Goal: Information Seeking & Learning: Learn about a topic

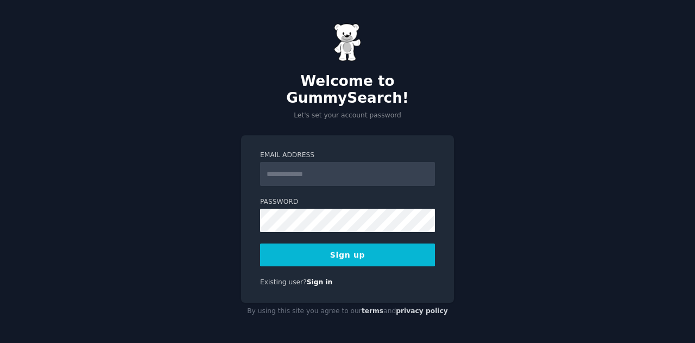
click at [314, 163] on input "Email Address" at bounding box center [347, 174] width 175 height 24
type input "**********"
click at [341, 252] on button "Sign up" at bounding box center [347, 254] width 175 height 23
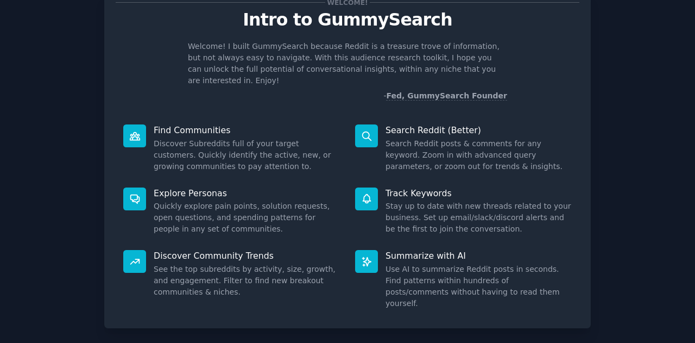
scroll to position [40, 0]
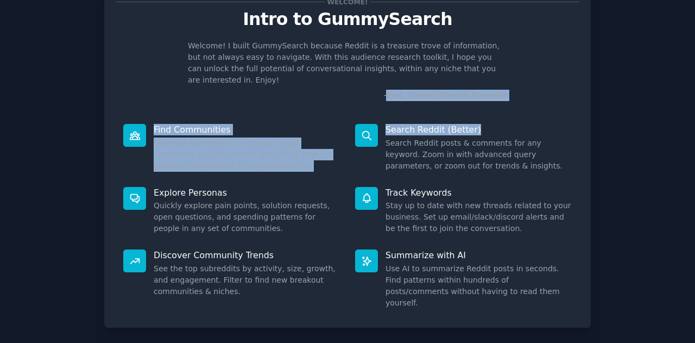
drag, startPoint x: 691, startPoint y: 83, endPoint x: 675, endPoint y: 119, distance: 39.4
click at [675, 119] on div "Welcome! Intro to GummySearch Welcome! I built GummySearch because Reddit is a …" at bounding box center [347, 184] width 695 height 448
click at [669, 104] on div "Welcome! Intro to GummySearch Welcome! I built GummySearch because Reddit is a …" at bounding box center [347, 183] width 664 height 417
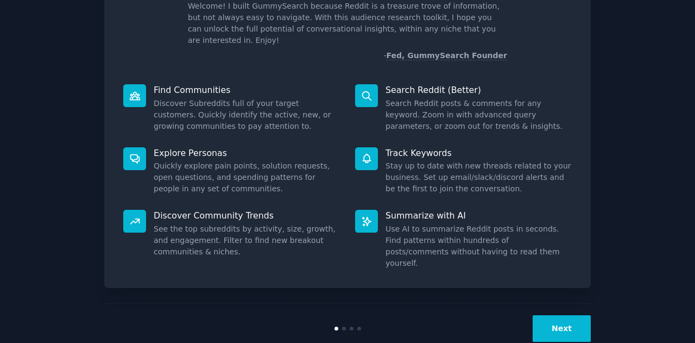
scroll to position [81, 0]
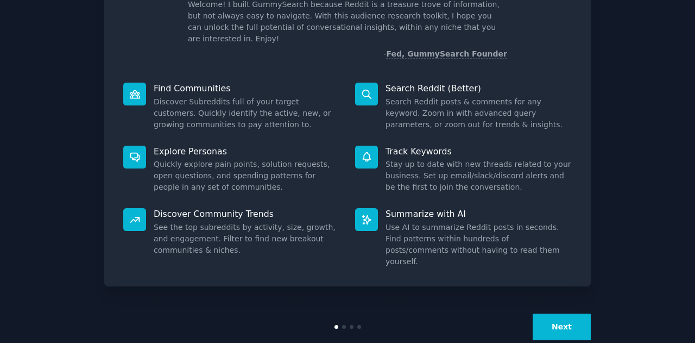
click at [562, 313] on button "Next" at bounding box center [562, 326] width 58 height 27
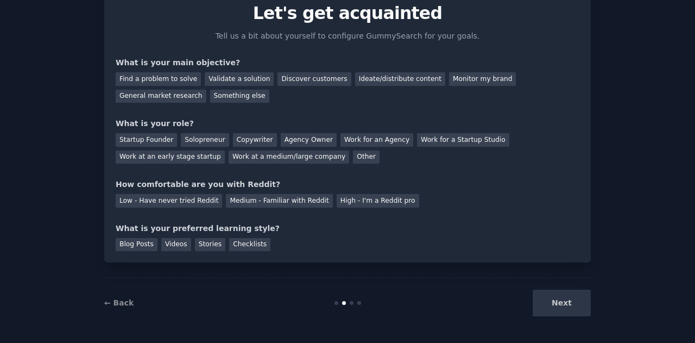
scroll to position [46, 0]
click at [187, 139] on div "Solopreneur" at bounding box center [205, 141] width 48 height 14
click at [147, 83] on div "Find a problem to solve" at bounding box center [158, 80] width 85 height 14
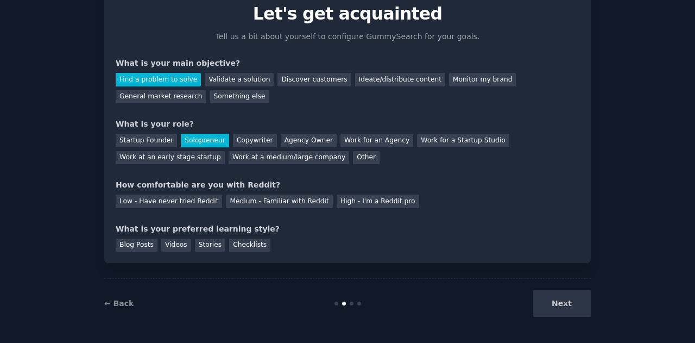
click at [241, 208] on div "Your goals Let's get acquainted Tell us a bit about yourself to configure Gummy…" at bounding box center [348, 123] width 464 height 255
click at [248, 201] on div "Medium - Familiar with Reddit" at bounding box center [279, 201] width 106 height 14
click at [140, 251] on div "Blog Posts" at bounding box center [137, 245] width 42 height 14
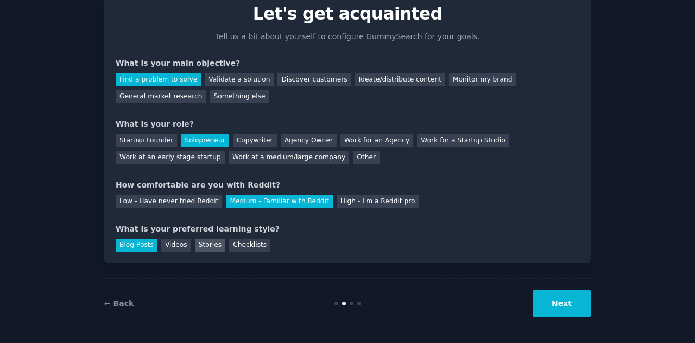
click at [211, 247] on div "Stories" at bounding box center [210, 245] width 30 height 14
click at [573, 303] on button "Next" at bounding box center [562, 303] width 58 height 27
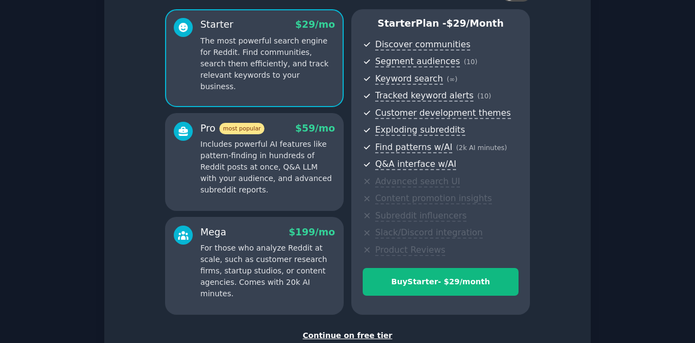
scroll to position [162, 0]
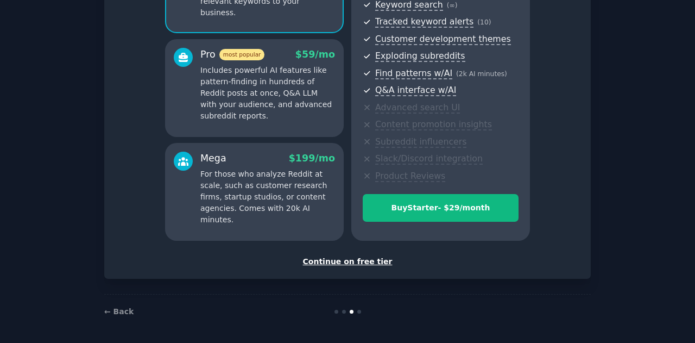
click at [320, 257] on div "Continue on free tier" at bounding box center [348, 261] width 464 height 11
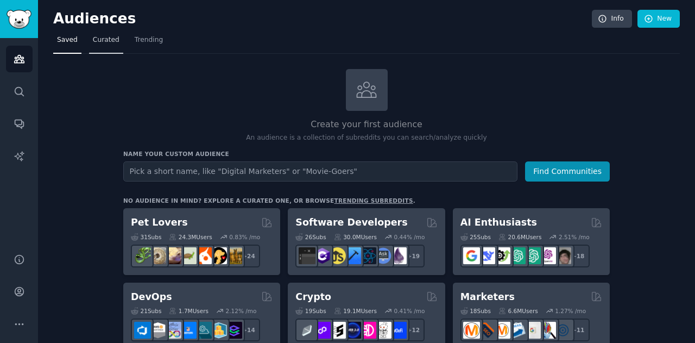
click at [116, 43] on link "Curated" at bounding box center [106, 42] width 34 height 22
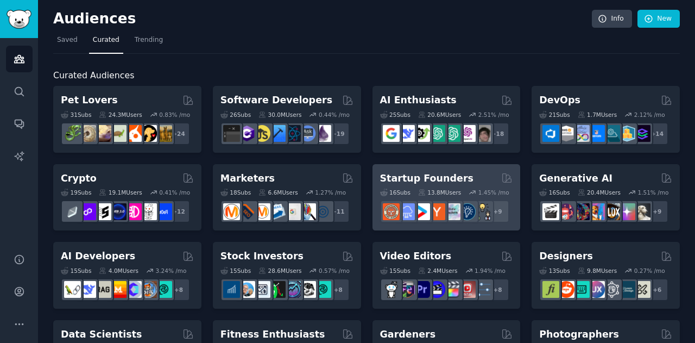
click at [441, 191] on div "13.8M Users" at bounding box center [439, 192] width 43 height 8
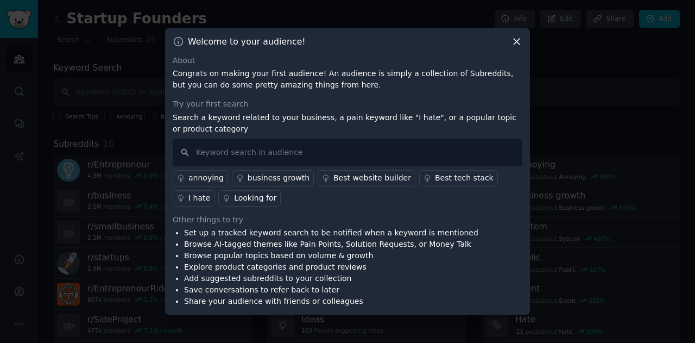
click at [515, 42] on icon at bounding box center [516, 41] width 11 height 11
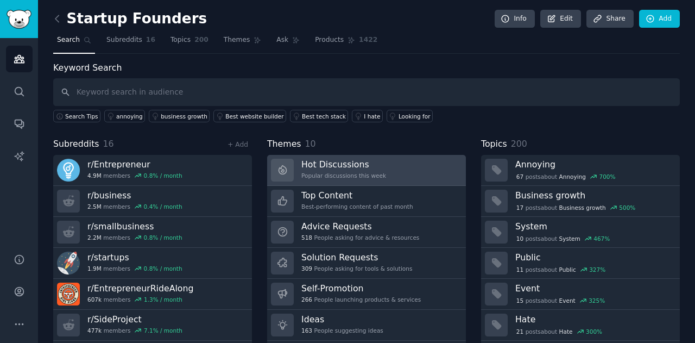
click at [353, 174] on div "Popular discussions this week" at bounding box center [343, 176] width 85 height 8
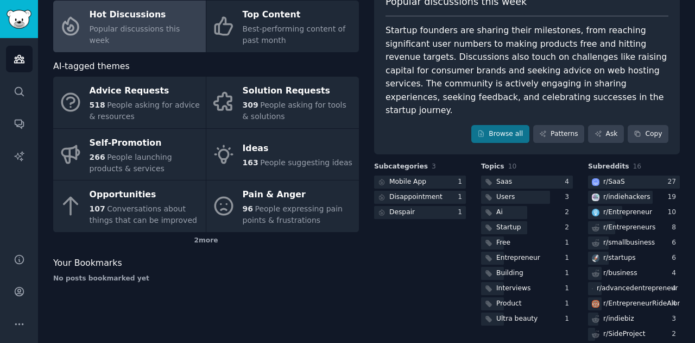
scroll to position [80, 0]
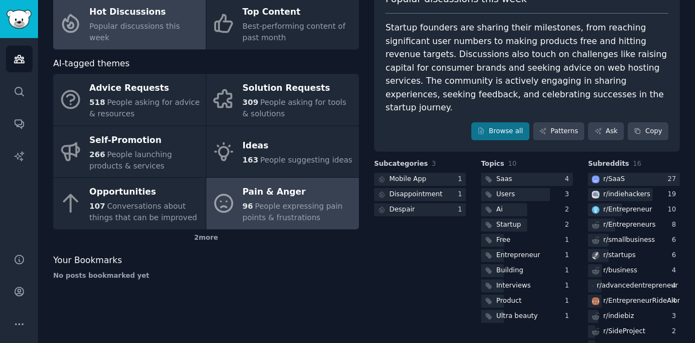
click at [297, 191] on div "Pain & Anger" at bounding box center [298, 191] width 111 height 17
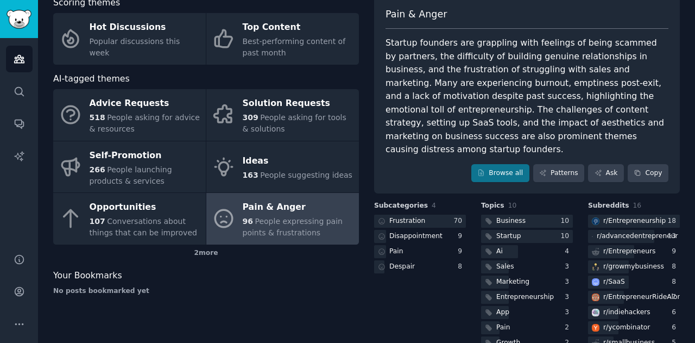
scroll to position [62, 0]
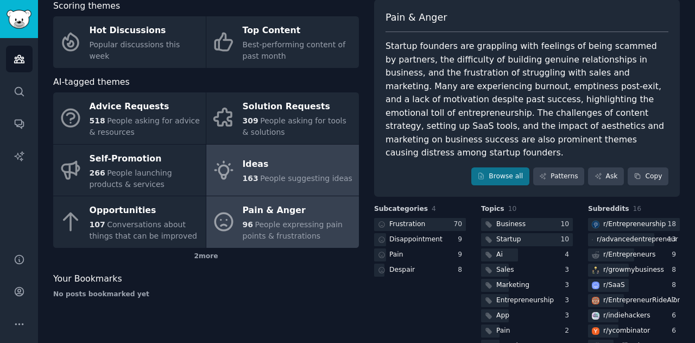
click at [274, 179] on span "People suggesting ideas" at bounding box center [306, 178] width 92 height 9
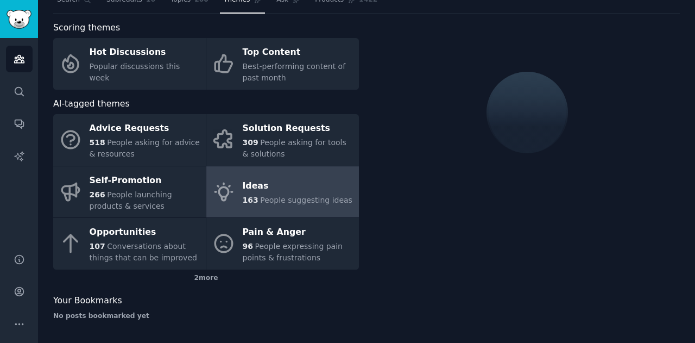
scroll to position [62, 0]
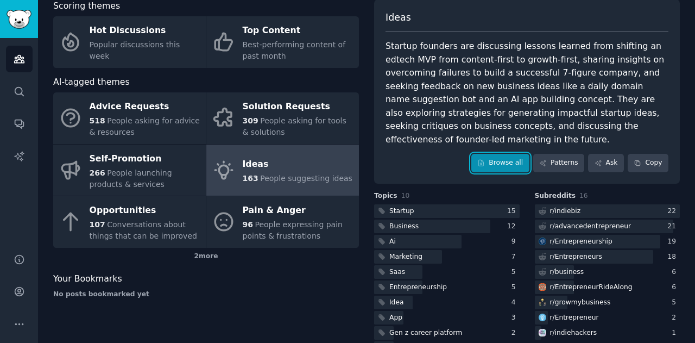
click at [499, 154] on link "Browse all" at bounding box center [500, 163] width 58 height 18
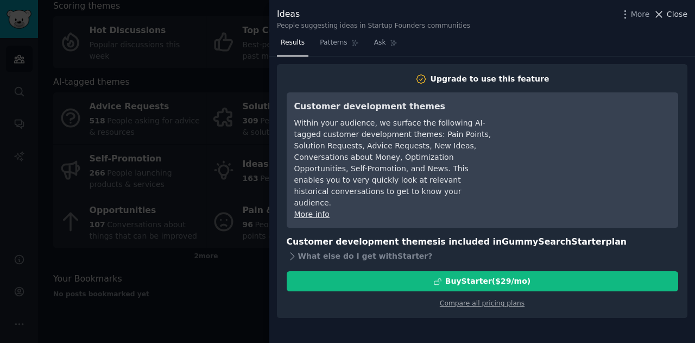
click at [676, 19] on span "Close" at bounding box center [677, 14] width 21 height 11
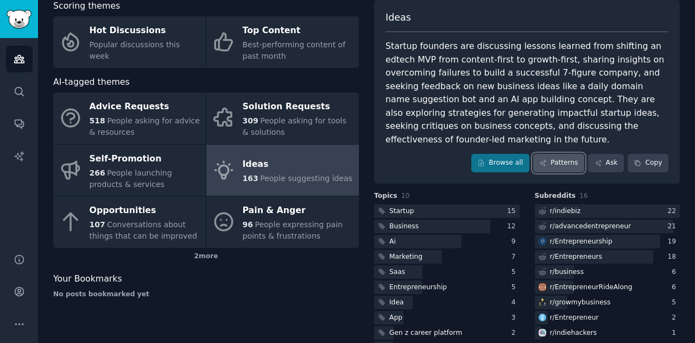
click at [559, 154] on link "Patterns" at bounding box center [558, 163] width 51 height 18
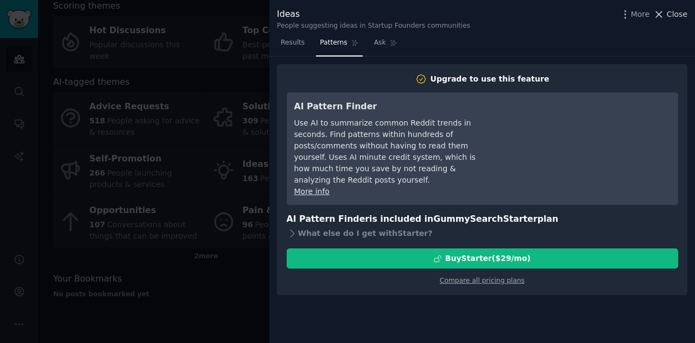
click at [681, 15] on span "Close" at bounding box center [677, 14] width 21 height 11
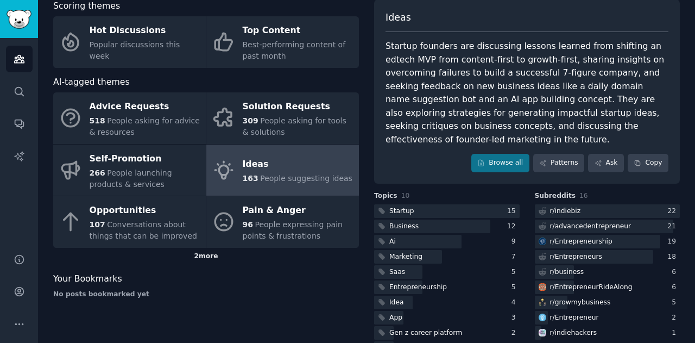
click at [199, 259] on div "2 more" at bounding box center [206, 256] width 306 height 17
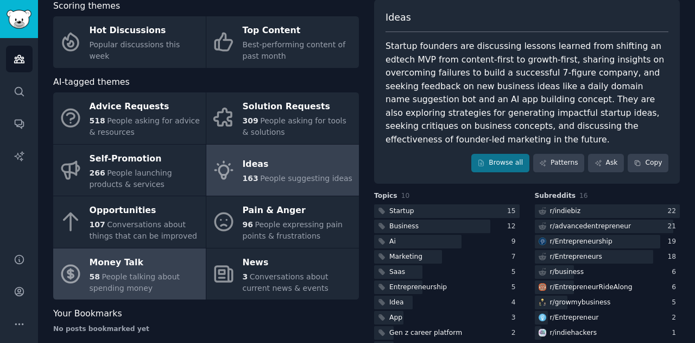
click at [151, 279] on span "People talking about spending money" at bounding box center [135, 282] width 91 height 20
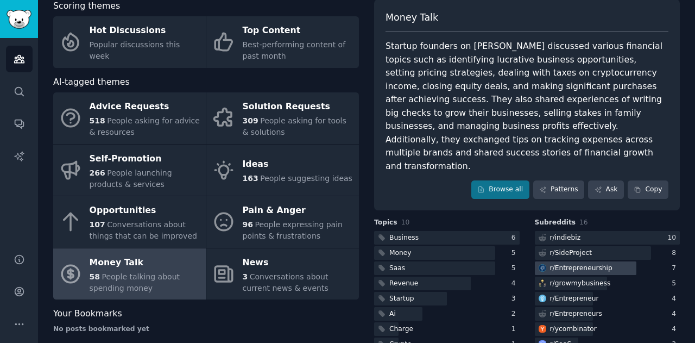
click at [593, 263] on div "r/ Entrepreneurship" at bounding box center [581, 268] width 62 height 10
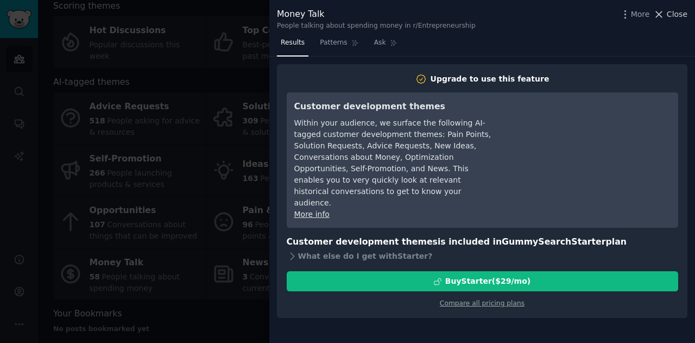
click at [664, 17] on icon at bounding box center [658, 14] width 11 height 11
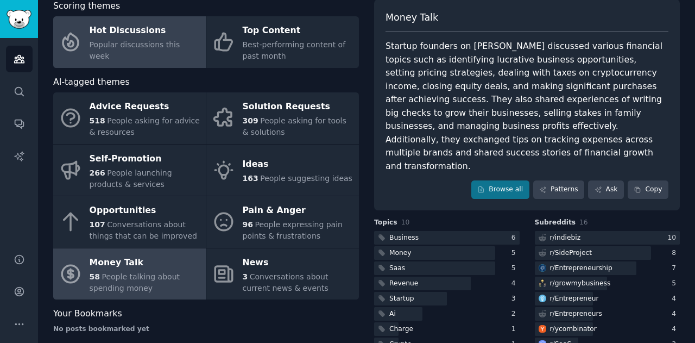
click at [105, 53] on span "Popular discussions this week" at bounding box center [135, 50] width 91 height 20
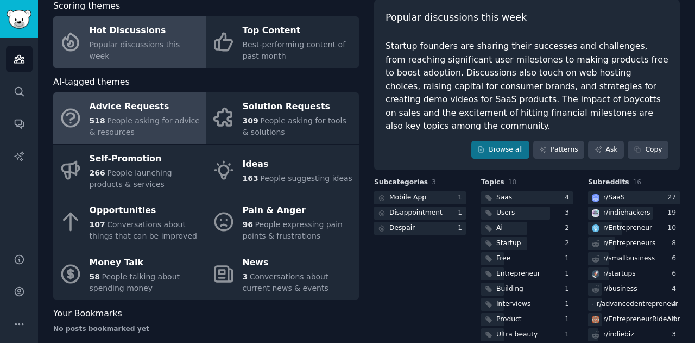
click at [116, 135] on span "People asking for advice & resources" at bounding box center [145, 126] width 110 height 20
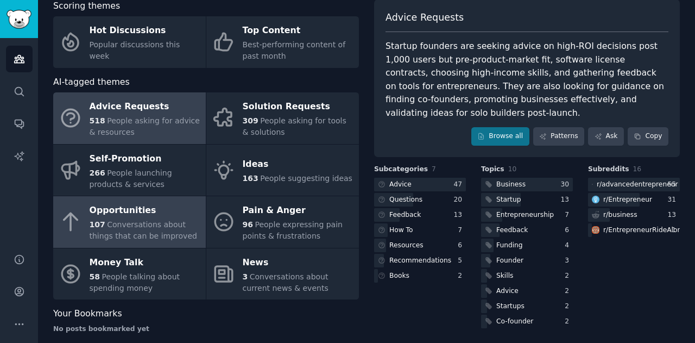
click at [138, 228] on span "Conversations about things that can be improved" at bounding box center [143, 230] width 107 height 20
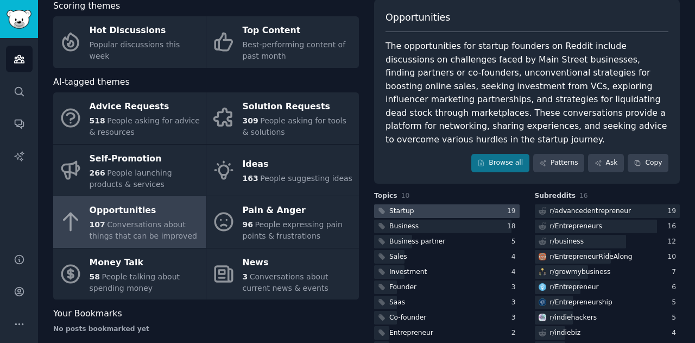
click at [415, 204] on div at bounding box center [446, 211] width 145 height 14
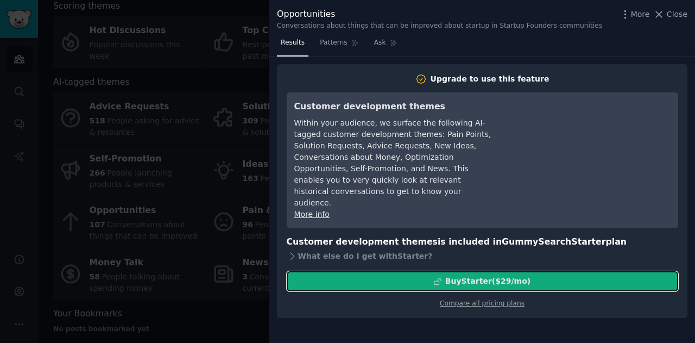
click at [466, 275] on div "Buy Starter ($ 29 /mo )" at bounding box center [487, 280] width 85 height 11
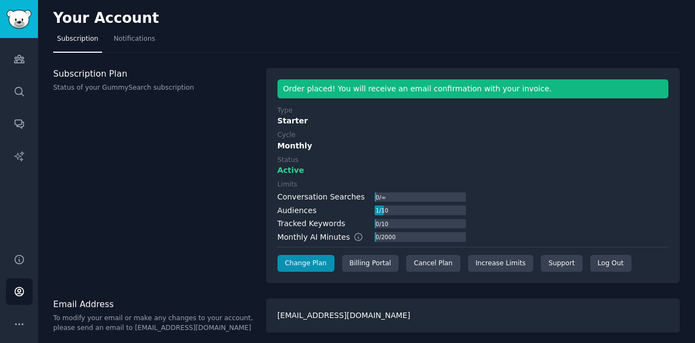
scroll to position [4, 0]
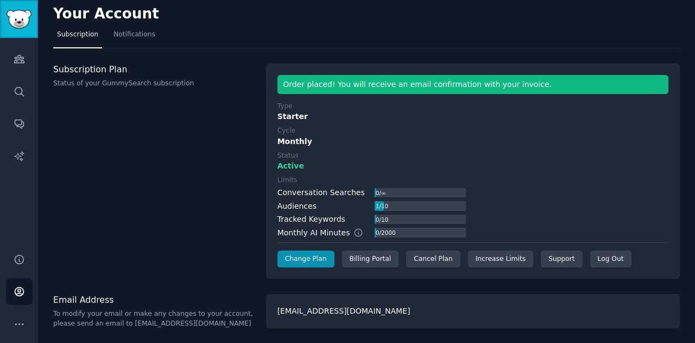
click at [18, 20] on img "Sidebar" at bounding box center [19, 19] width 25 height 19
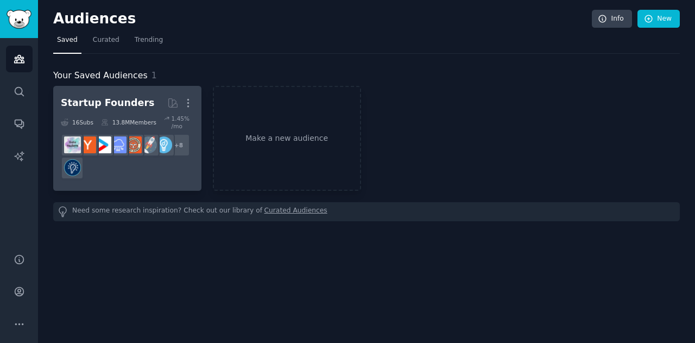
click at [122, 132] on dd "+ 8" at bounding box center [127, 156] width 133 height 53
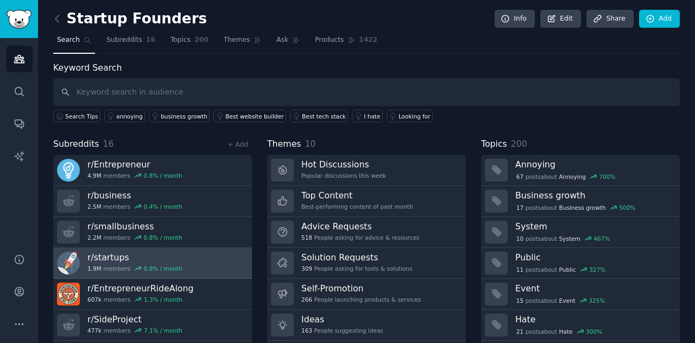
click at [189, 259] on link "r/ startups 1.9M members 0.8 % / month" at bounding box center [152, 263] width 199 height 31
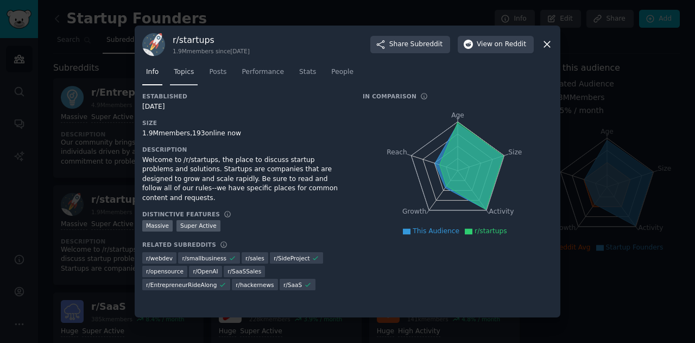
click at [181, 73] on span "Topics" at bounding box center [184, 72] width 20 height 10
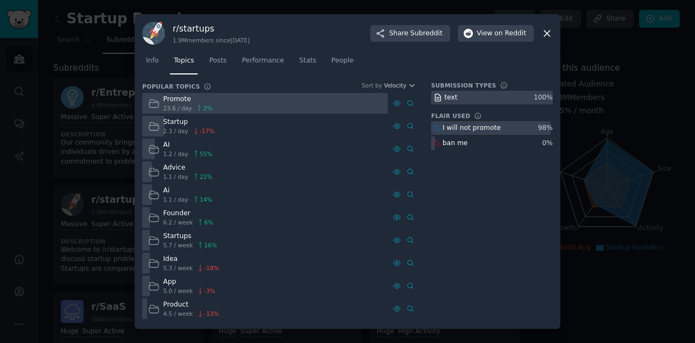
click at [166, 148] on div "AI" at bounding box center [187, 145] width 49 height 10
click at [226, 64] on link "Posts" at bounding box center [217, 63] width 25 height 22
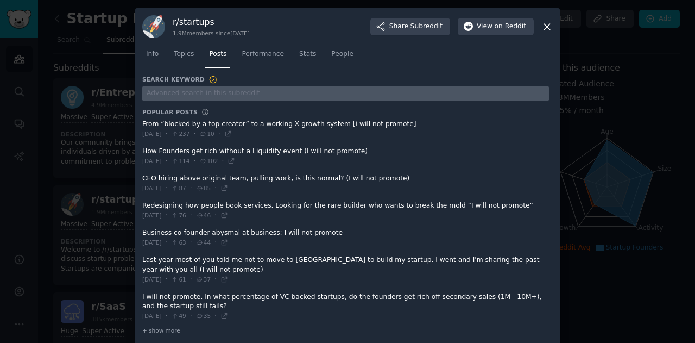
click at [233, 95] on input "text" at bounding box center [345, 93] width 407 height 15
type input "AI"
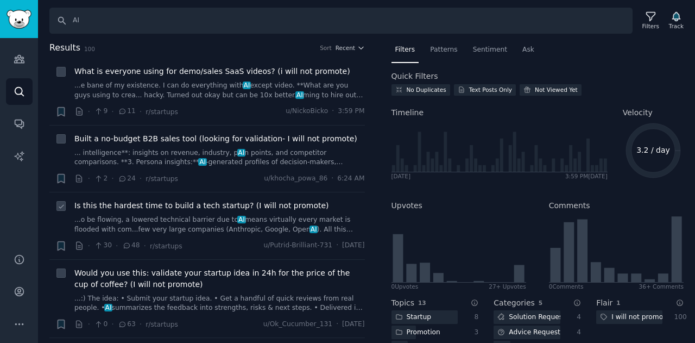
click at [187, 206] on span "Is this the hardest time to build a tech startup? (I will not promote)" at bounding box center [201, 205] width 255 height 11
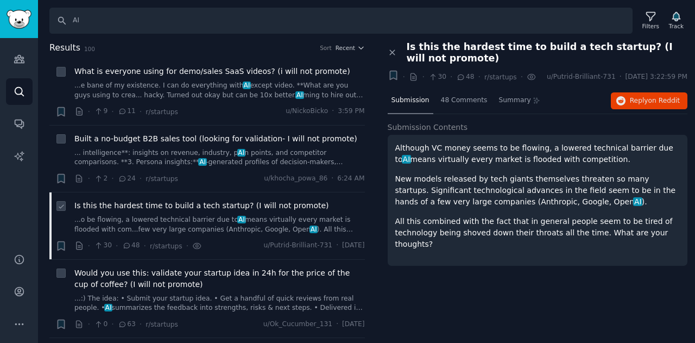
click at [187, 206] on span "Is this the hardest time to build a tech startup? (I will not promote)" at bounding box center [201, 205] width 255 height 11
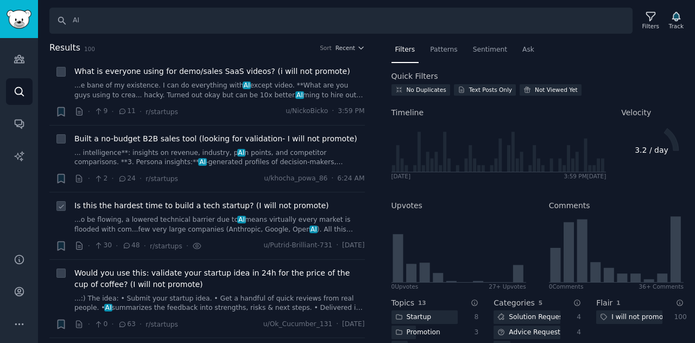
click at [187, 206] on span "Is this the hardest time to build a tech startup? (I will not promote)" at bounding box center [201, 205] width 255 height 11
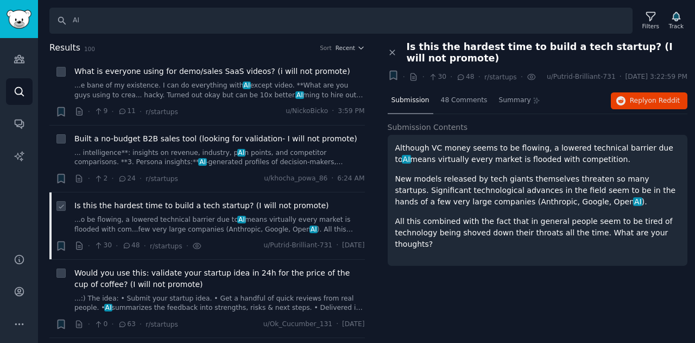
click at [187, 206] on span "Is this the hardest time to build a tech startup? (I will not promote)" at bounding box center [201, 205] width 255 height 11
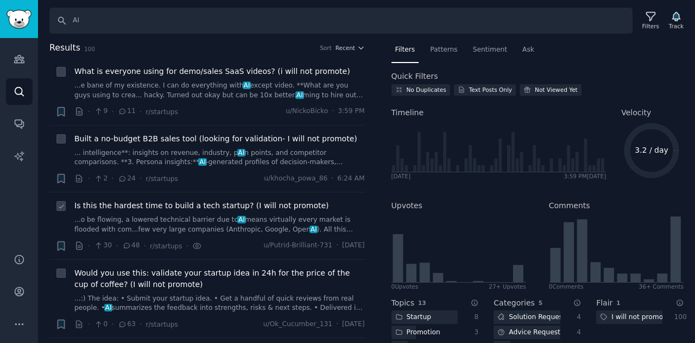
click at [217, 205] on span "Is this the hardest time to build a tech startup? (I will not promote)" at bounding box center [201, 205] width 255 height 11
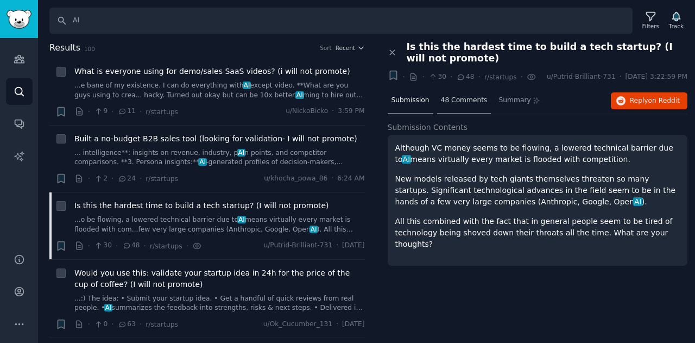
click at [461, 96] on span "48 Comments" at bounding box center [464, 101] width 47 height 10
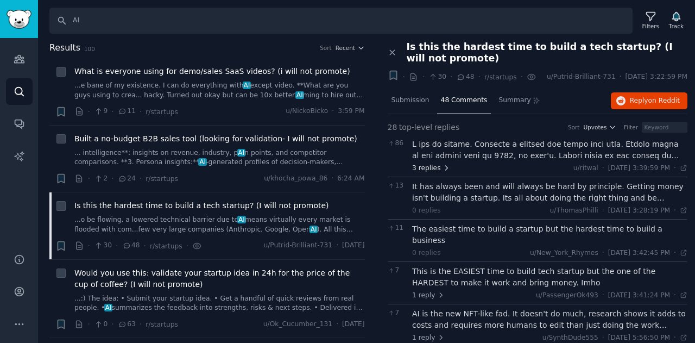
click at [442, 166] on icon at bounding box center [446, 168] width 8 height 8
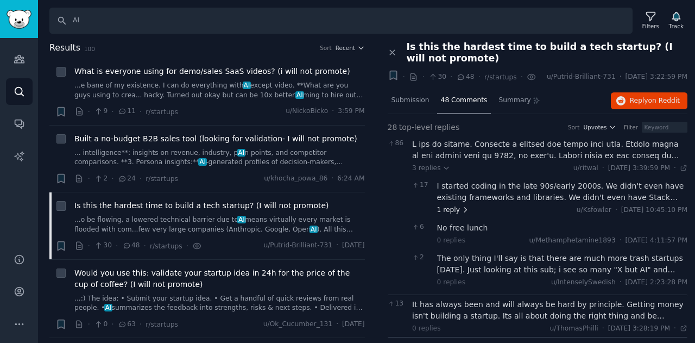
click at [461, 208] on icon at bounding box center [465, 210] width 8 height 8
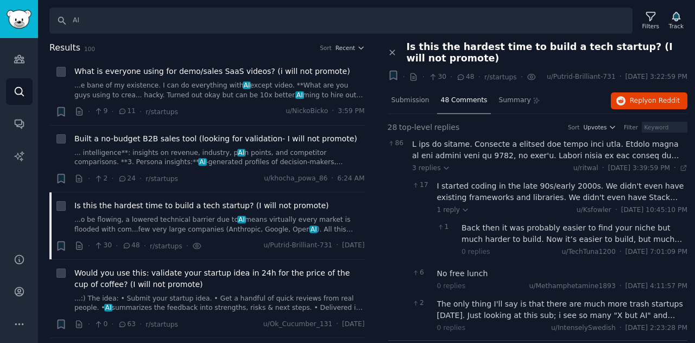
drag, startPoint x: 688, startPoint y: 91, endPoint x: 687, endPoint y: 106, distance: 15.8
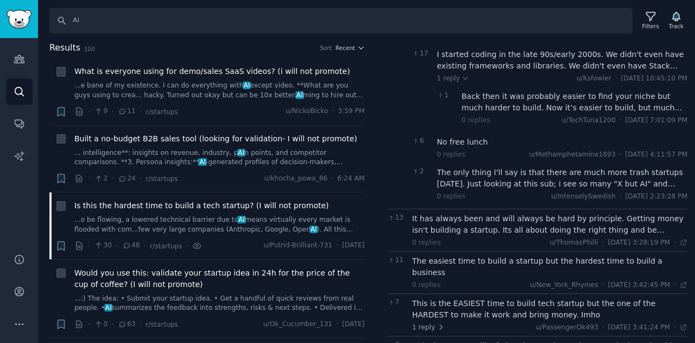
scroll to position [133, 0]
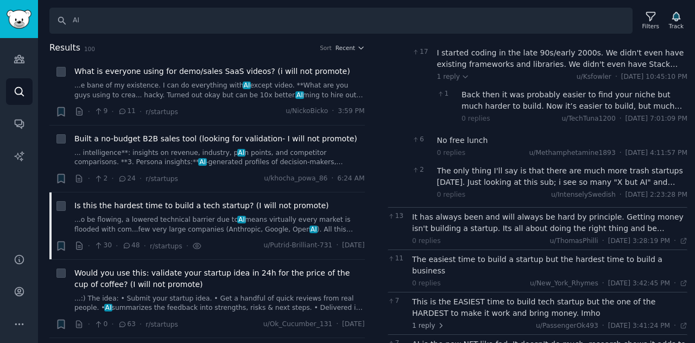
click at [659, 102] on div "Back then it was probably easier to find your niche but much harder to build. N…" at bounding box center [574, 100] width 226 height 23
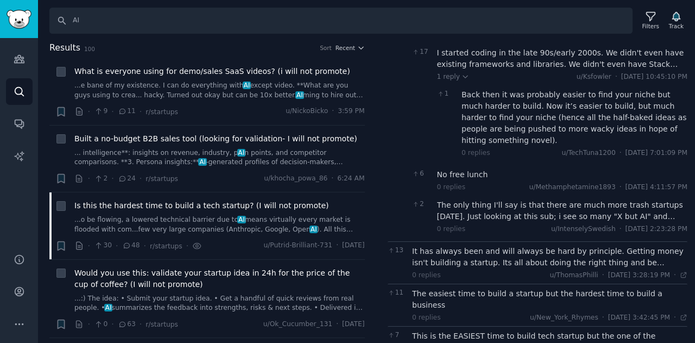
click at [473, 199] on div "The only thing I'll say is that there are much more trash startups [DATE]. Just…" at bounding box center [562, 210] width 251 height 23
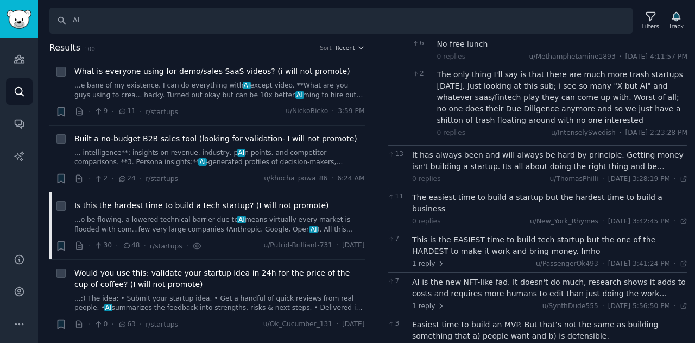
scroll to position [285, 0]
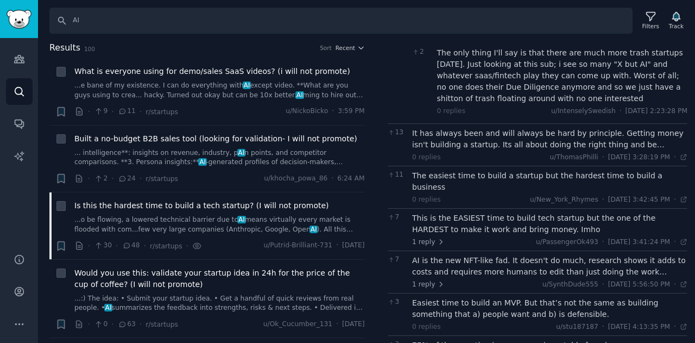
click at [544, 134] on div "It has always been and will always be hard by principle. Getting money isn't bu…" at bounding box center [549, 139] width 275 height 23
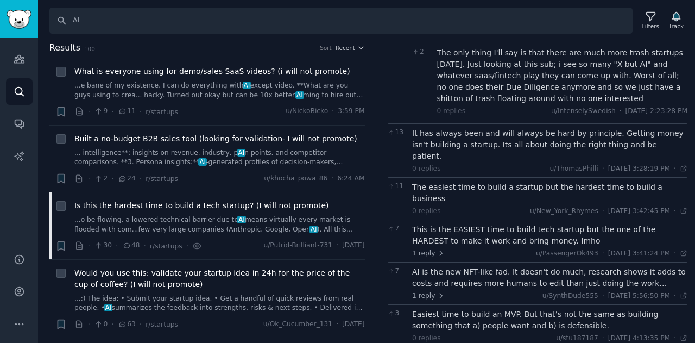
click at [451, 181] on div "The easiest time to build a startup but the hardest time to build a business" at bounding box center [549, 192] width 275 height 23
click at [437, 249] on icon at bounding box center [441, 253] width 8 height 8
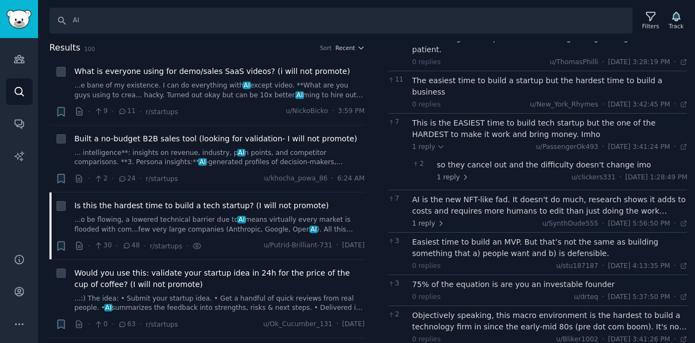
scroll to position [393, 0]
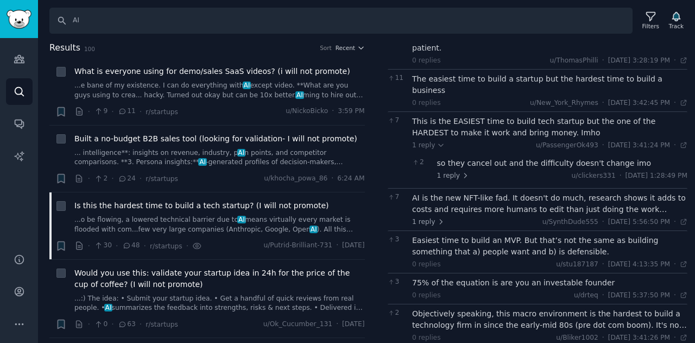
click at [663, 192] on div "AI is the new NFT-like fad. It doesn't do much, research shows it adds to costs…" at bounding box center [549, 203] width 275 height 23
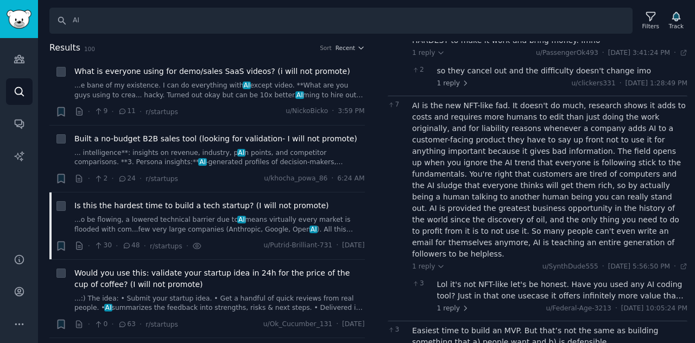
scroll to position [503, 0]
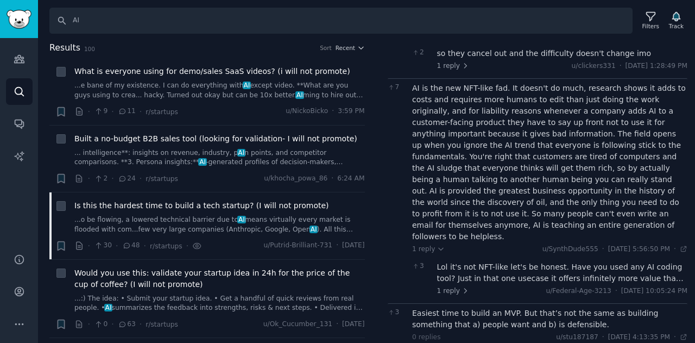
click at [481, 261] on div "Lol it's not NFT-like let's be honest. Have you used any AI coding tool? Just i…" at bounding box center [562, 272] width 251 height 23
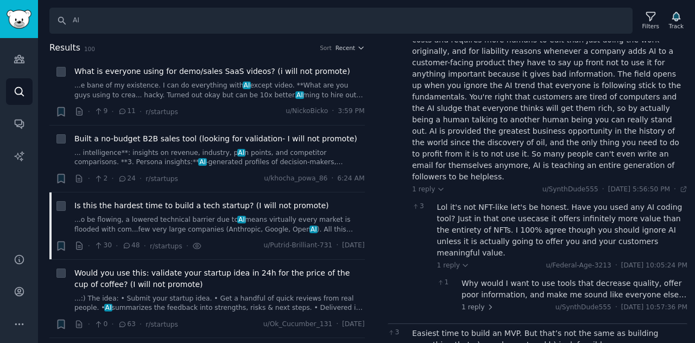
scroll to position [618, 0]
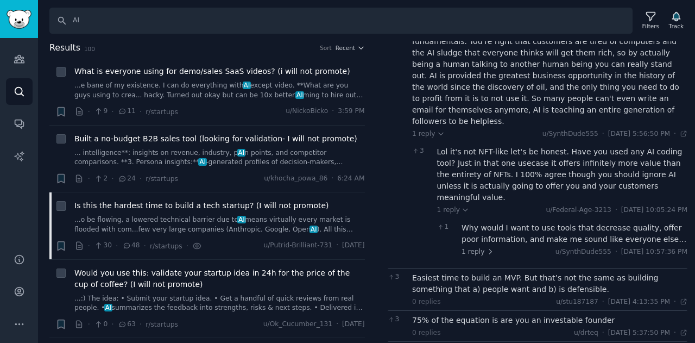
click at [490, 222] on div "Why would I want to use tools that decrease quality, offer poor information, an…" at bounding box center [574, 233] width 226 height 23
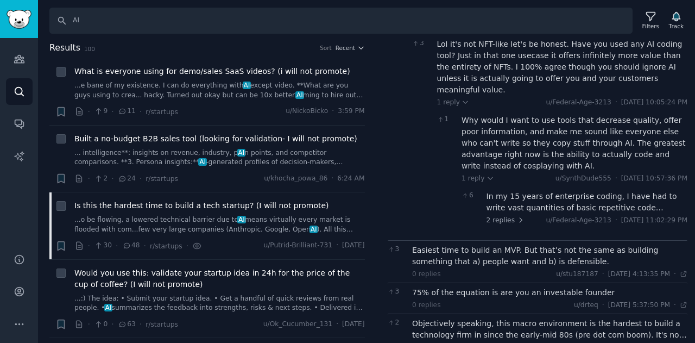
scroll to position [732, 0]
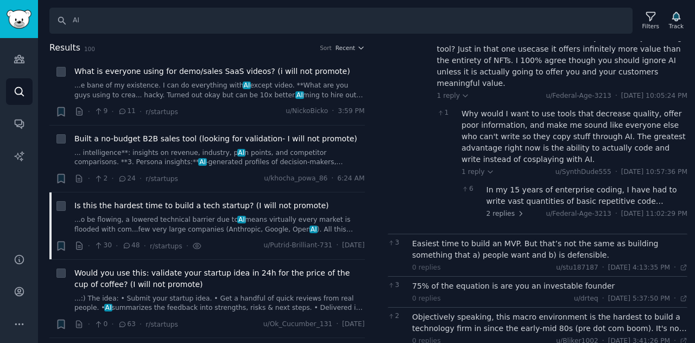
click at [647, 311] on div "Objectively speaking, this macro environment is the hardest to build a technolo…" at bounding box center [549, 322] width 275 height 23
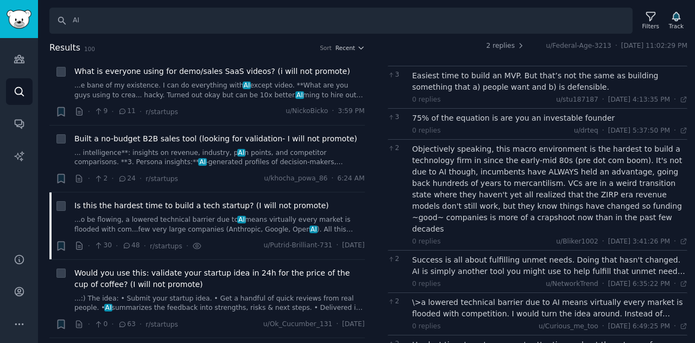
scroll to position [902, 0]
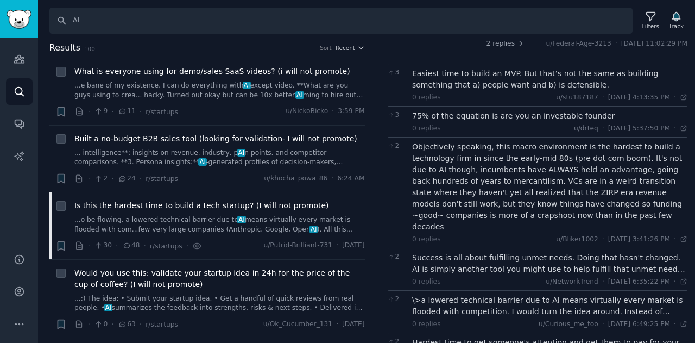
click at [648, 252] on div "Success is all about fulfilling unmet needs. Doing that hasn't changed. AI is s…" at bounding box center [549, 263] width 275 height 23
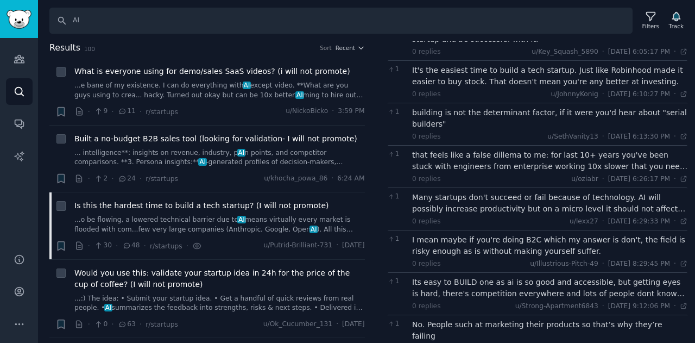
scroll to position [1554, 0]
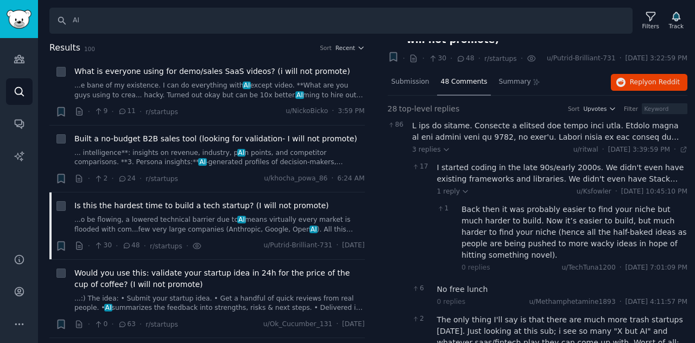
scroll to position [0, 0]
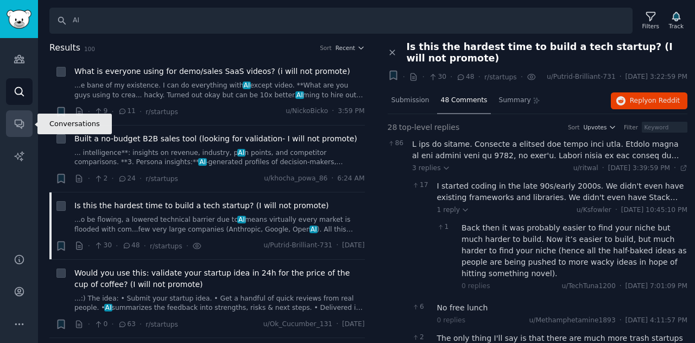
click at [16, 136] on link "Conversations" at bounding box center [19, 123] width 27 height 27
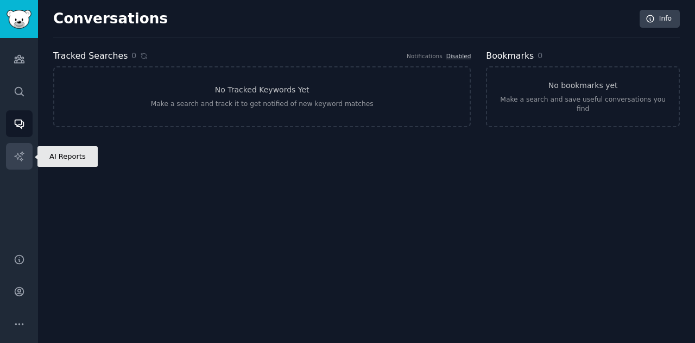
click at [16, 163] on link "AI Reports" at bounding box center [19, 156] width 27 height 27
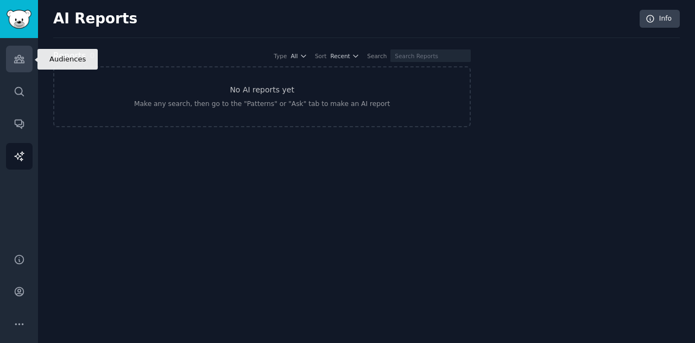
click at [20, 57] on icon "Sidebar" at bounding box center [19, 59] width 10 height 8
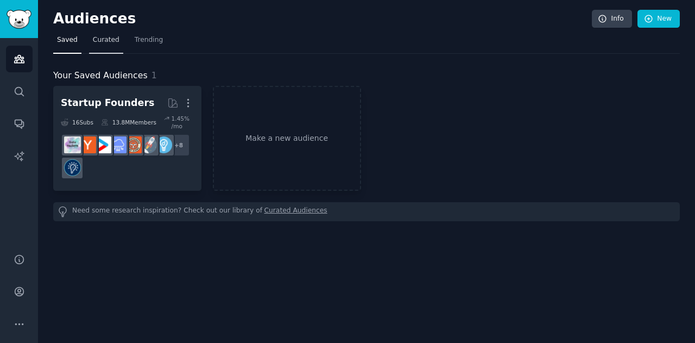
click at [106, 40] on span "Curated" at bounding box center [106, 40] width 27 height 10
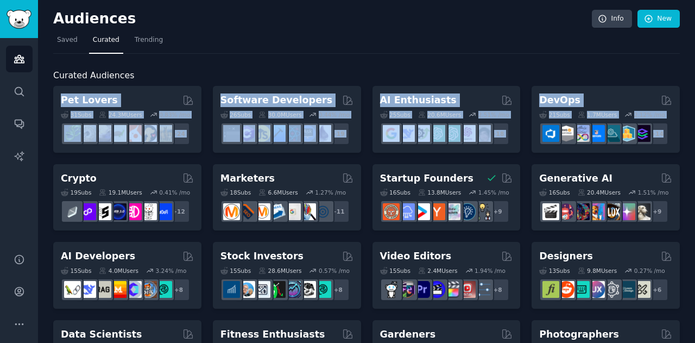
drag, startPoint x: 691, startPoint y: 62, endPoint x: 694, endPoint y: 129, distance: 66.3
click at [694, 129] on main "Audiences Info New Saved Curated Trending Curated Audiences Pet Lovers 31 Sub s…" at bounding box center [366, 171] width 657 height 343
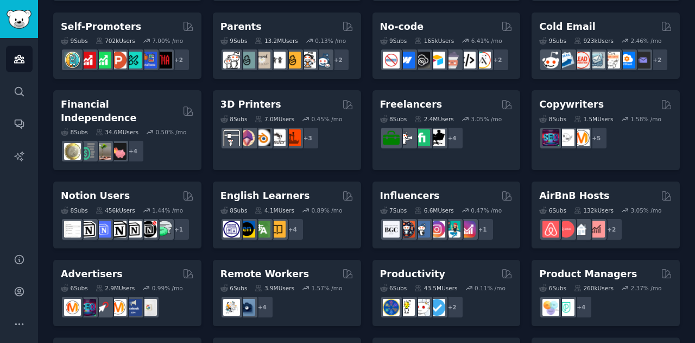
scroll to position [525, 0]
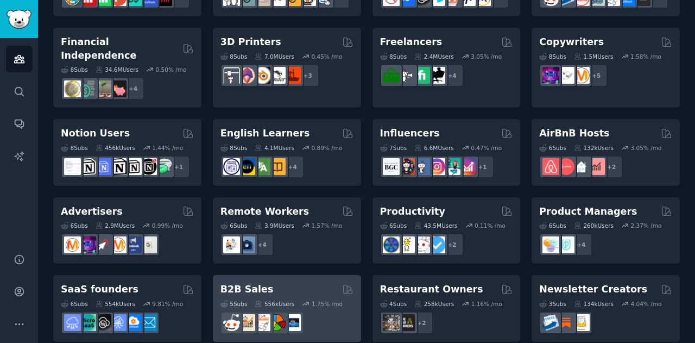
click at [235, 282] on h2 "B2B Sales" at bounding box center [246, 289] width 53 height 14
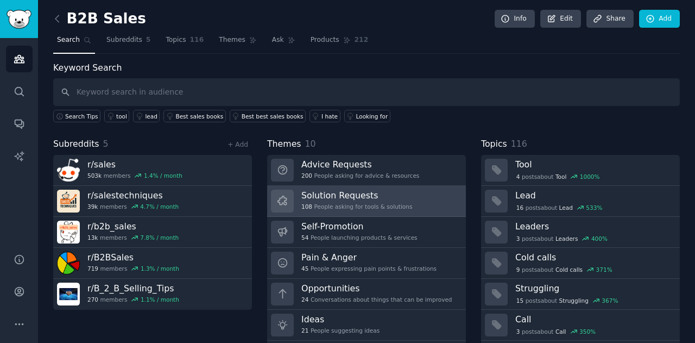
click at [343, 191] on h3 "Solution Requests" at bounding box center [356, 194] width 111 height 11
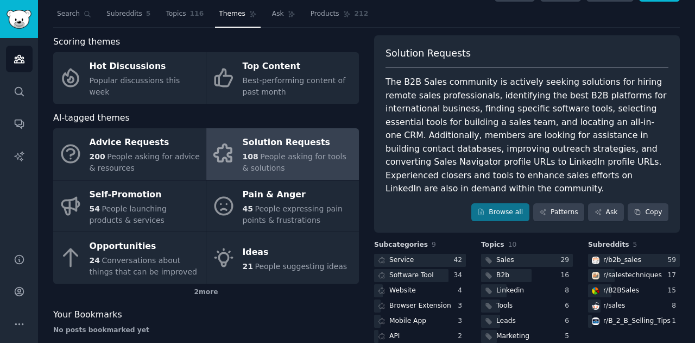
scroll to position [27, 0]
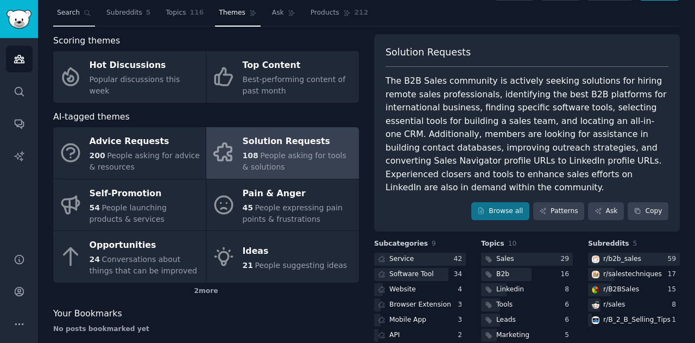
click at [77, 11] on span "Search" at bounding box center [68, 13] width 23 height 10
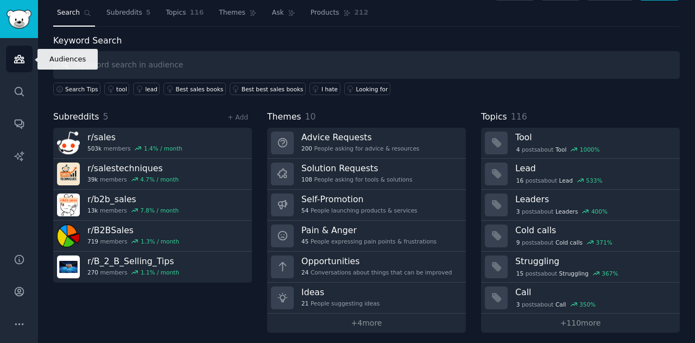
click at [17, 60] on icon "Sidebar" at bounding box center [19, 59] width 10 height 8
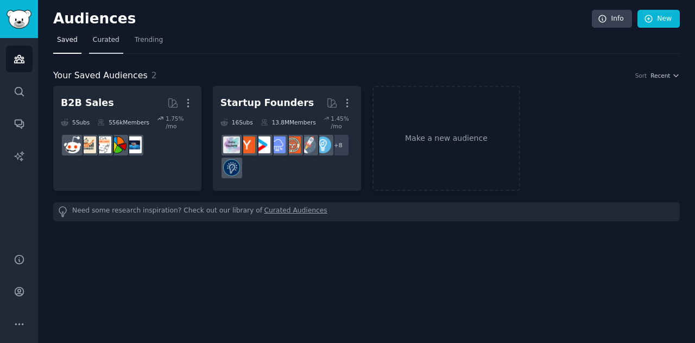
click at [107, 41] on span "Curated" at bounding box center [106, 40] width 27 height 10
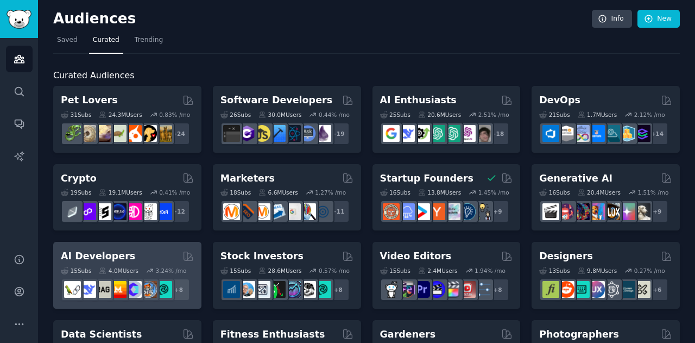
click at [153, 265] on div "15 Sub s 4.0M Users 3.24 % /mo + 8" at bounding box center [127, 282] width 133 height 38
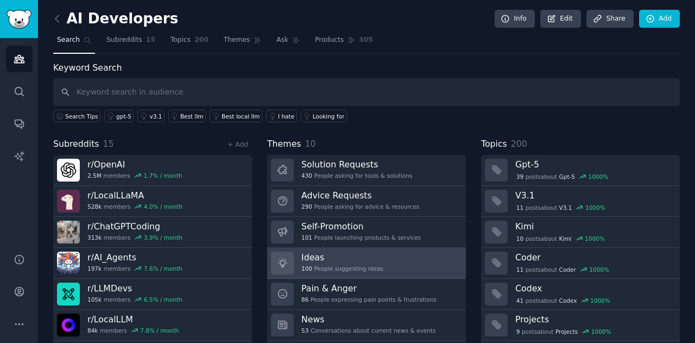
click at [338, 252] on h3 "Ideas" at bounding box center [342, 256] width 82 height 11
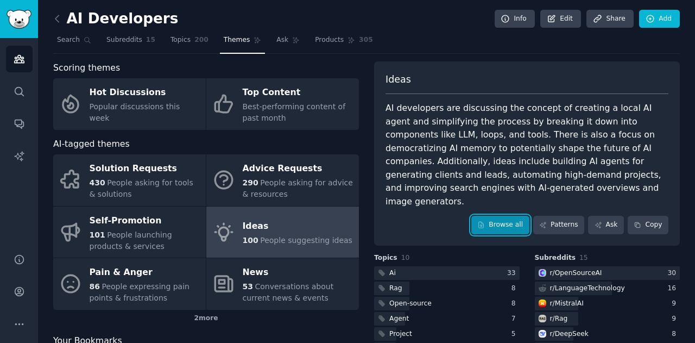
click at [506, 216] on link "Browse all" at bounding box center [500, 225] width 58 height 18
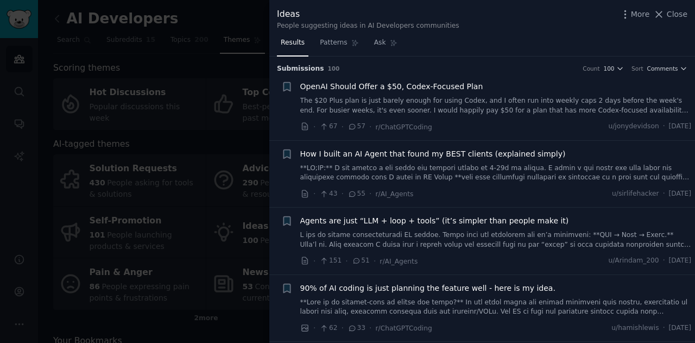
click at [576, 175] on link at bounding box center [495, 172] width 391 height 19
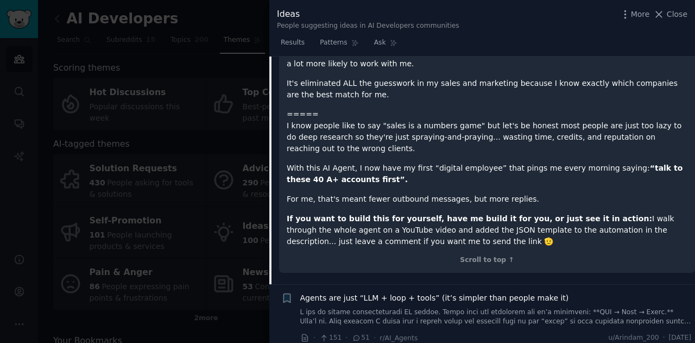
scroll to position [496, 0]
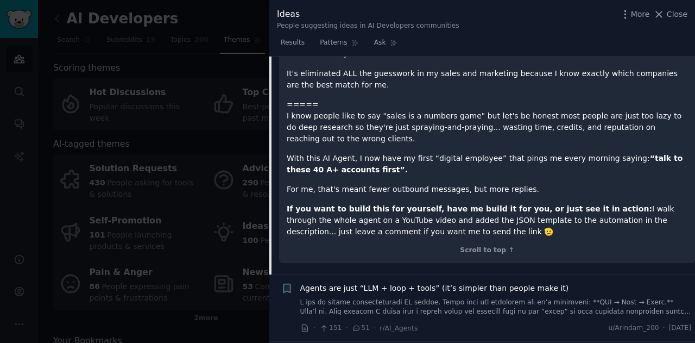
click at [506, 297] on link at bounding box center [495, 306] width 391 height 19
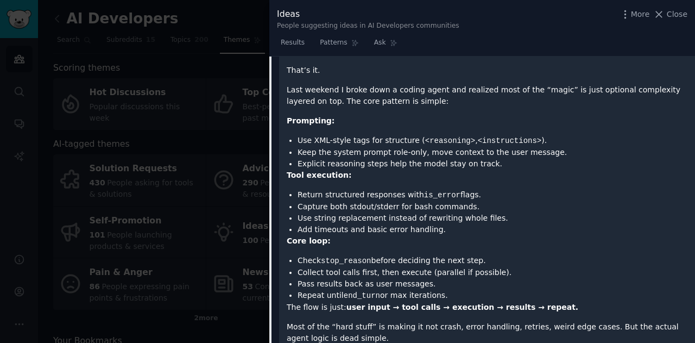
scroll to position [325, 0]
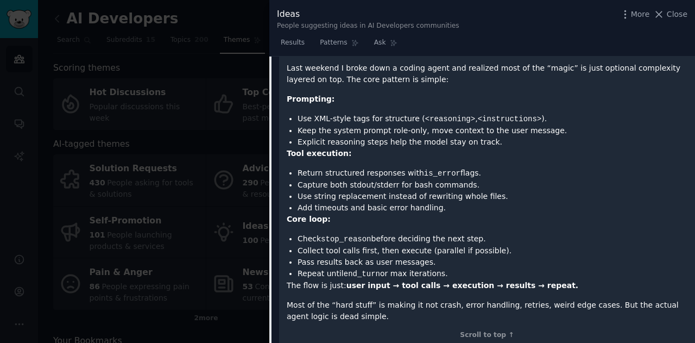
click at [567, 216] on p "Core loop:" at bounding box center [487, 218] width 401 height 11
click at [483, 39] on div "Results Patterns Ask" at bounding box center [482, 45] width 426 height 22
click at [489, 337] on div "Scroll to top ↑" at bounding box center [487, 335] width 401 height 10
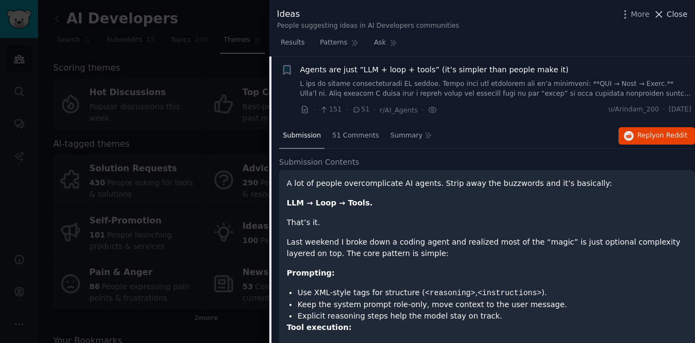
click at [671, 14] on span "Close" at bounding box center [677, 14] width 21 height 11
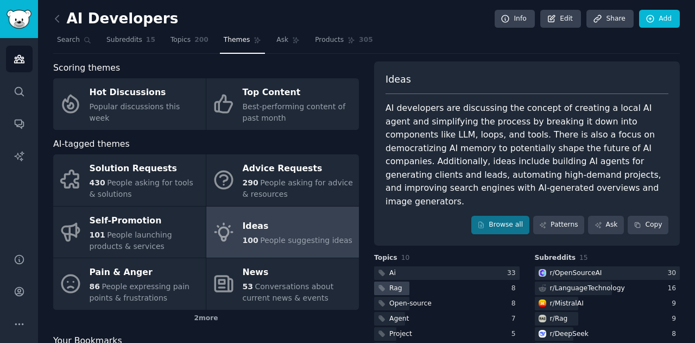
click at [395, 281] on div "Rag" at bounding box center [389, 288] width 30 height 14
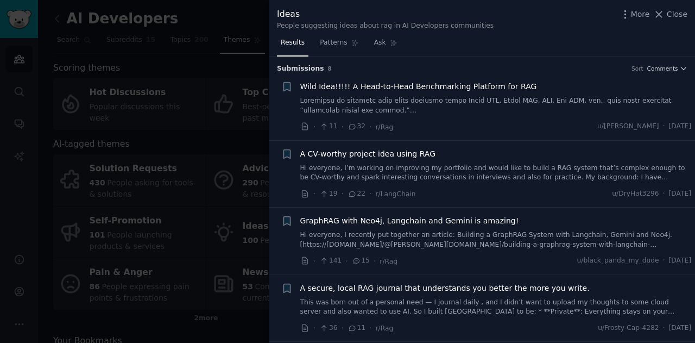
click at [418, 105] on link at bounding box center [495, 105] width 391 height 19
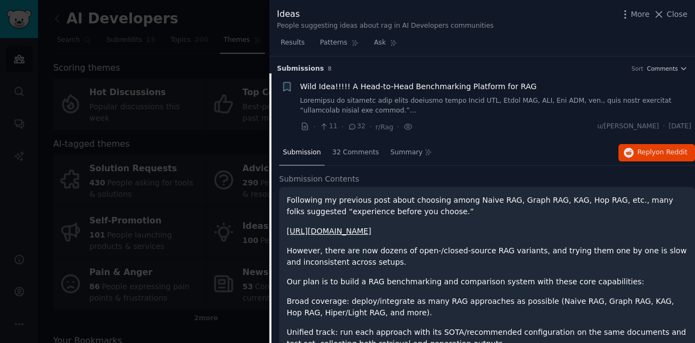
scroll to position [17, 0]
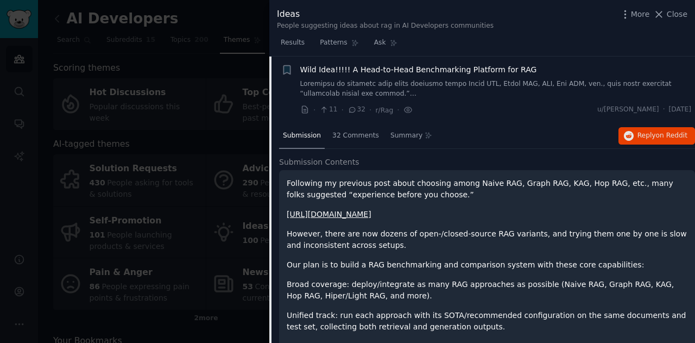
click at [482, 41] on div "Results Patterns Ask" at bounding box center [482, 45] width 426 height 22
click at [670, 14] on span "Close" at bounding box center [677, 14] width 21 height 11
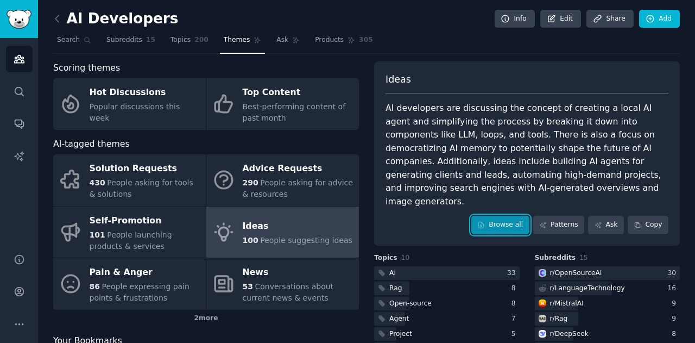
click at [498, 216] on link "Browse all" at bounding box center [500, 225] width 58 height 18
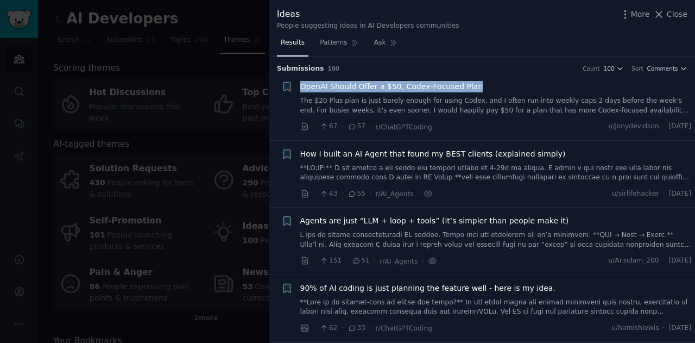
drag, startPoint x: 692, startPoint y: 65, endPoint x: 693, endPoint y: 87, distance: 22.9
click at [693, 87] on div "Submission s 100 Count 100 Sort Comments + OpenAI Should Offer a $50, Codex-Foc…" at bounding box center [482, 199] width 426 height 287
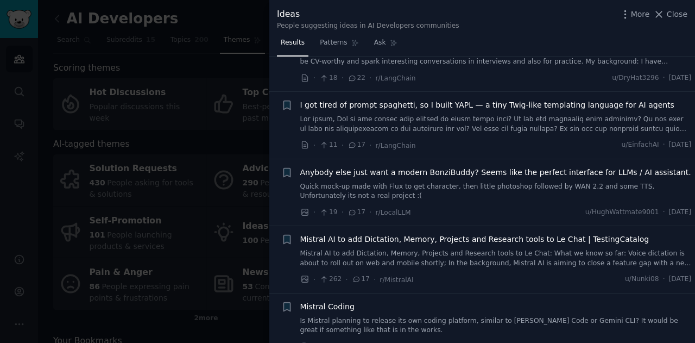
scroll to position [530, 0]
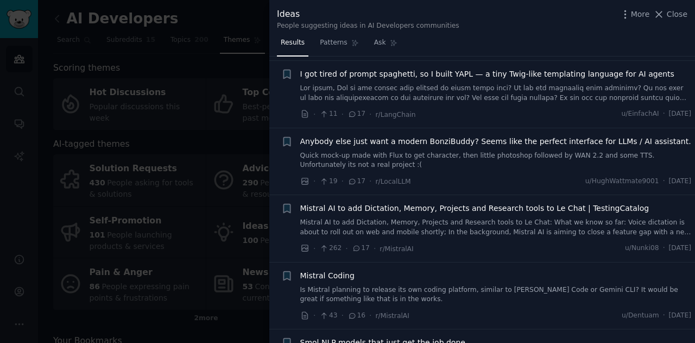
click at [544, 77] on span "I got tired of prompt spaghetti, so I built YAPL — a tiny Twig-like templating …" at bounding box center [487, 73] width 374 height 11
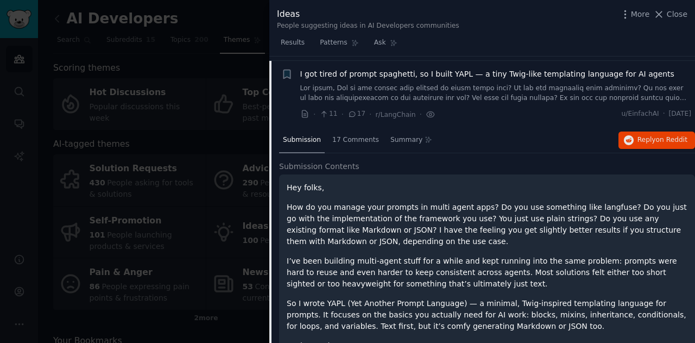
scroll to position [533, 0]
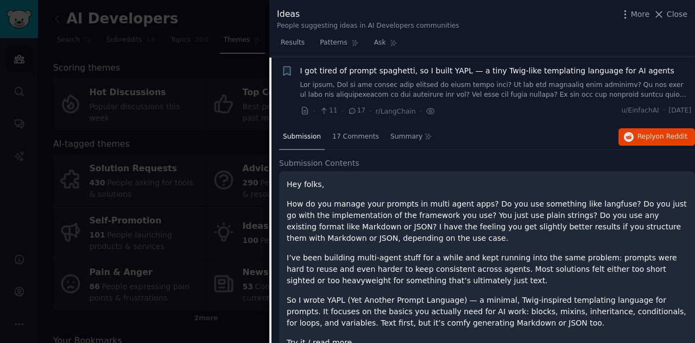
click at [525, 147] on div "Submission 17 Comments Summary Reply on Reddit" at bounding box center [487, 137] width 416 height 26
click at [358, 141] on div "17 Comments" at bounding box center [355, 137] width 54 height 26
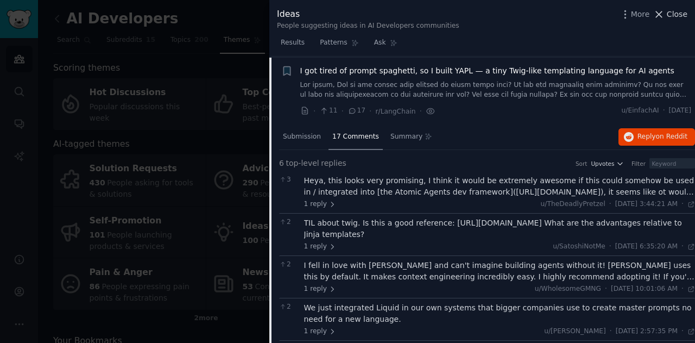
click at [673, 17] on span "Close" at bounding box center [677, 14] width 21 height 11
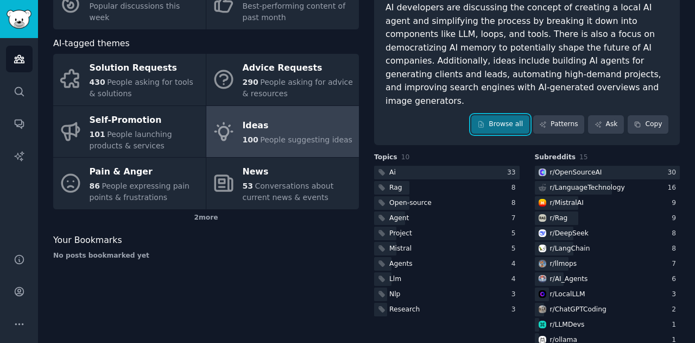
scroll to position [106, 0]
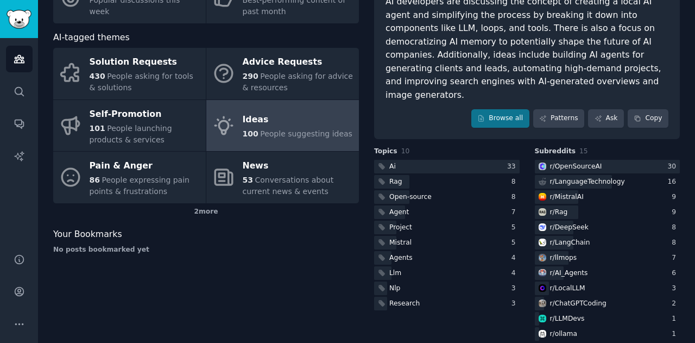
click at [286, 129] on span "People suggesting ideas" at bounding box center [306, 133] width 92 height 9
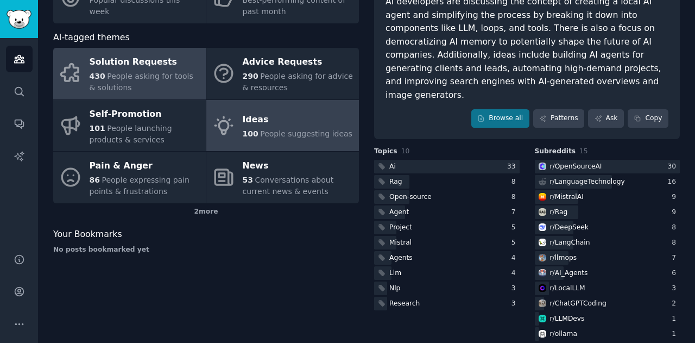
click at [148, 78] on span "People asking for tools & solutions" at bounding box center [142, 82] width 104 height 20
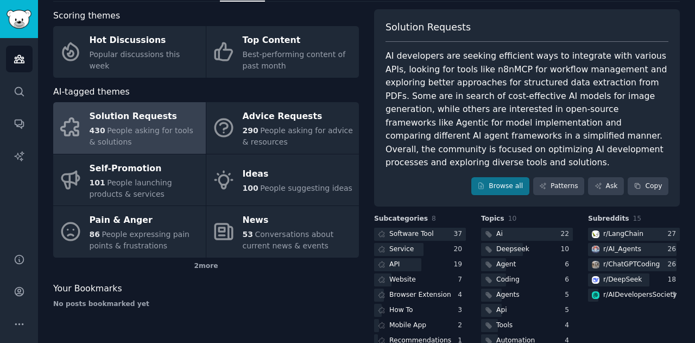
scroll to position [89, 0]
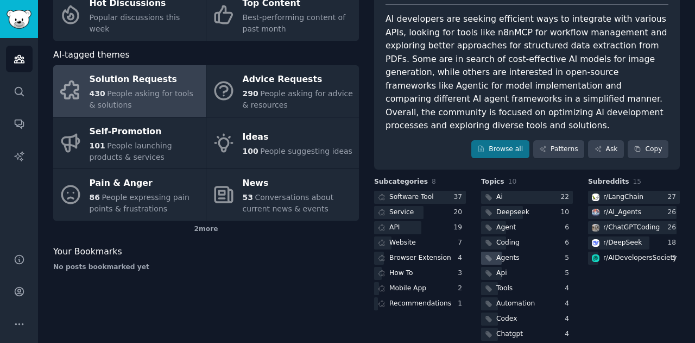
click at [513, 253] on div "Agents" at bounding box center [507, 258] width 23 height 10
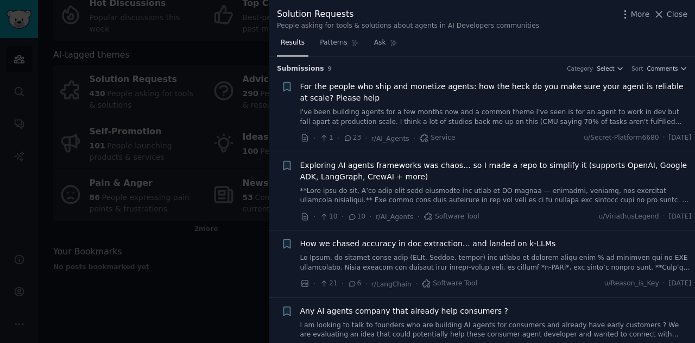
click at [480, 118] on link "I've been building agents for a few months now and a common theme I've seen is …" at bounding box center [495, 116] width 391 height 19
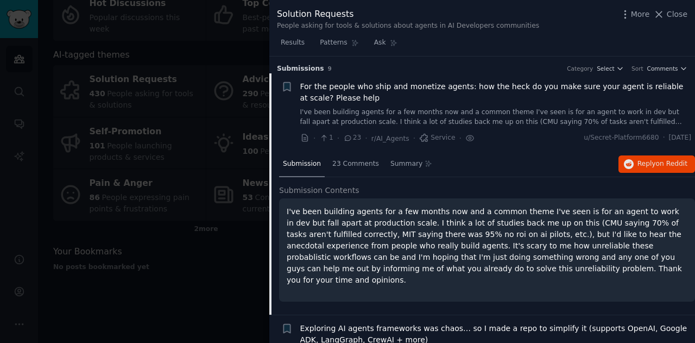
scroll to position [17, 0]
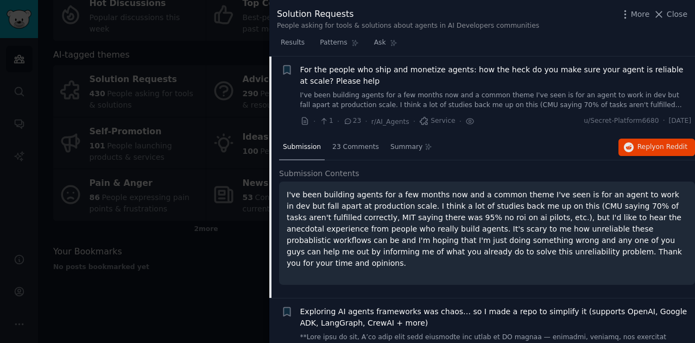
click at [489, 172] on h2 "Submission Contents" at bounding box center [487, 173] width 416 height 11
click at [489, 137] on div "Submission 23 Comments Summary Reply on Reddit" at bounding box center [487, 148] width 416 height 26
click at [459, 99] on link "I've been building agents for a few months now and a common theme I've seen is …" at bounding box center [495, 100] width 391 height 19
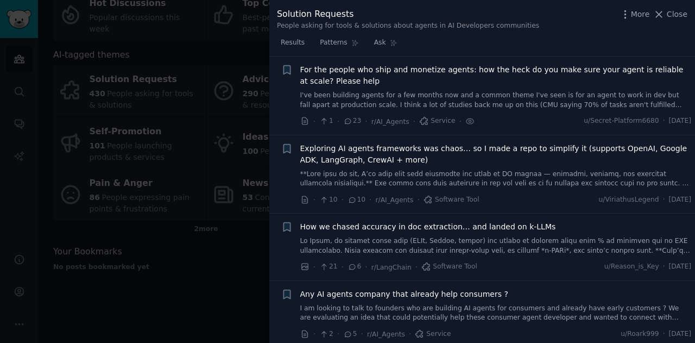
click at [480, 99] on link "I've been building agents for a few months now and a common theme I've seen is …" at bounding box center [495, 100] width 391 height 19
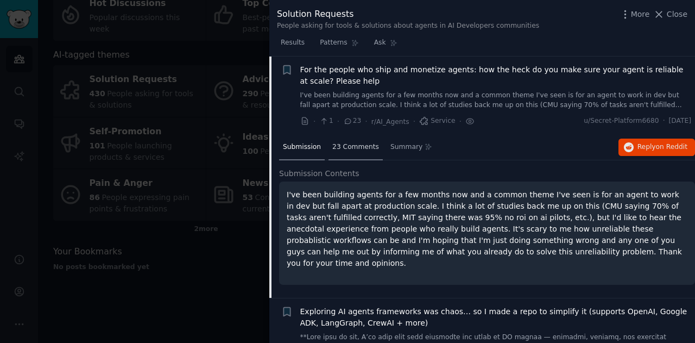
click at [359, 150] on span "23 Comments" at bounding box center [355, 147] width 47 height 10
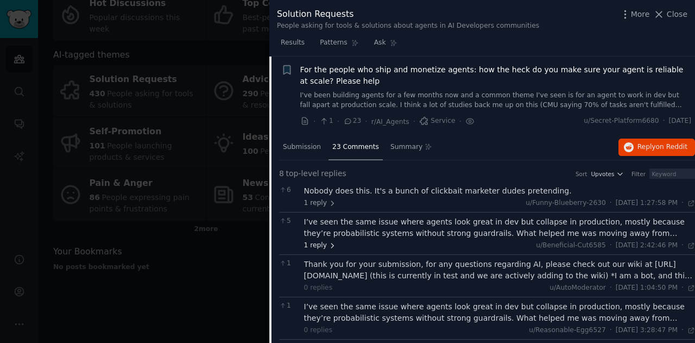
click at [329, 242] on icon at bounding box center [332, 246] width 8 height 8
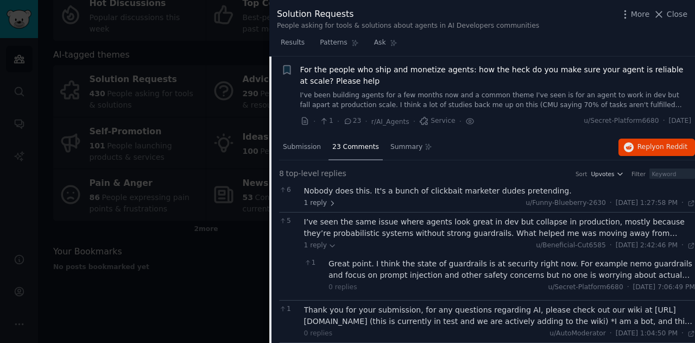
click at [644, 234] on div "I’ve seen the same issue where agents look great in dev but collapse in product…" at bounding box center [499, 227] width 391 height 23
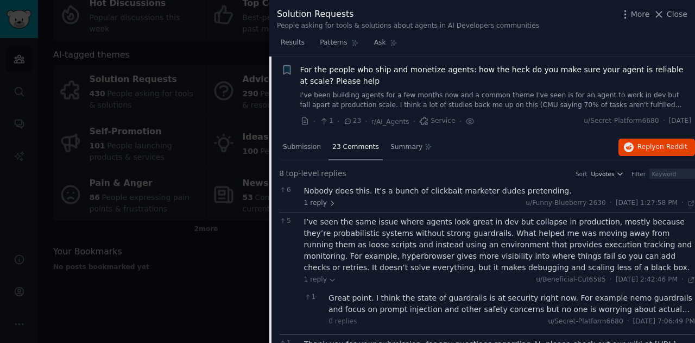
drag, startPoint x: 694, startPoint y: 104, endPoint x: 690, endPoint y: 75, distance: 29.6
drag, startPoint x: 690, startPoint y: 75, endPoint x: 692, endPoint y: 60, distance: 15.2
click at [692, 60] on li "+ For the people who ship and monetize agents: how the heck do you make sure yo…" at bounding box center [482, 95] width 426 height 78
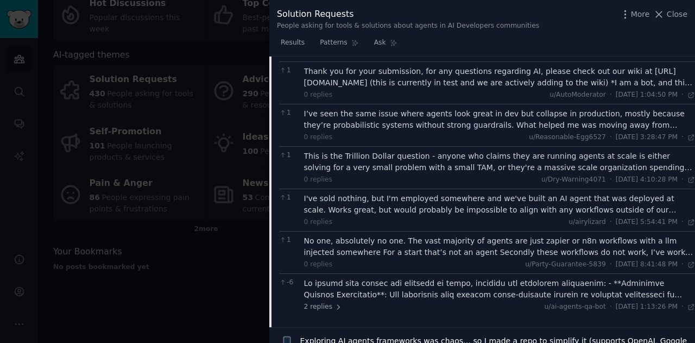
scroll to position [290, 0]
click at [16, 66] on div at bounding box center [347, 171] width 695 height 343
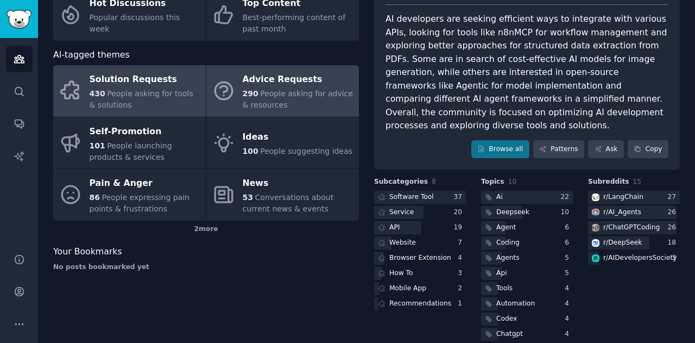
click at [275, 85] on div "Advice Requests" at bounding box center [298, 79] width 111 height 17
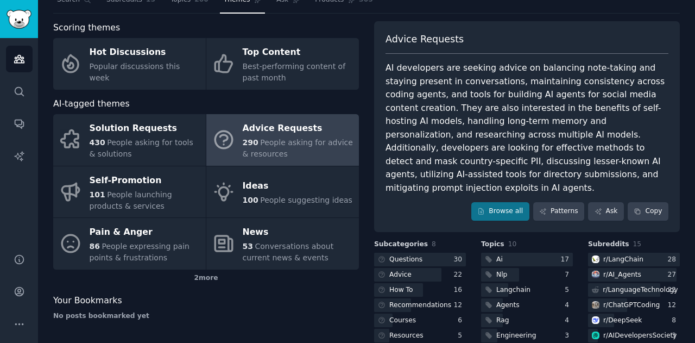
scroll to position [89, 0]
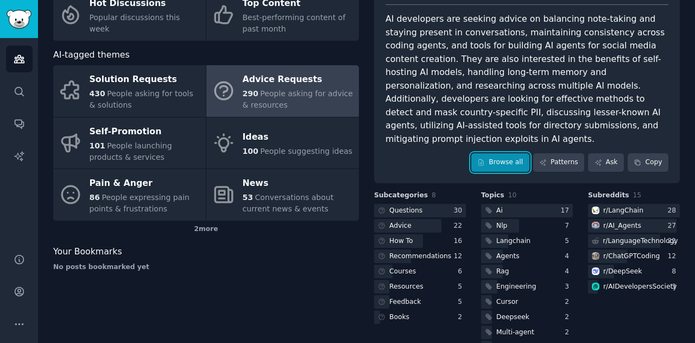
click at [503, 153] on link "Browse all" at bounding box center [500, 162] width 58 height 18
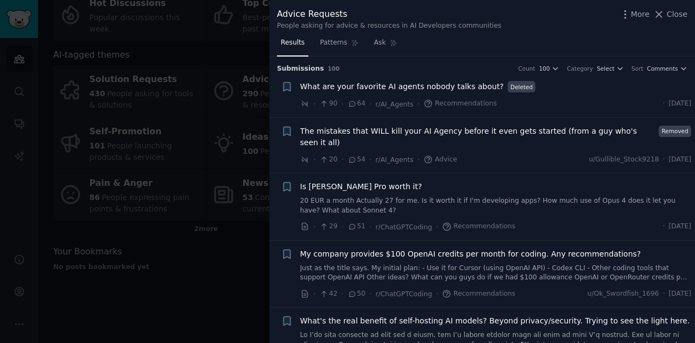
click at [423, 134] on span "The mistakes that WILL kill your AI Agency before it even gets started (from a …" at bounding box center [477, 136] width 355 height 23
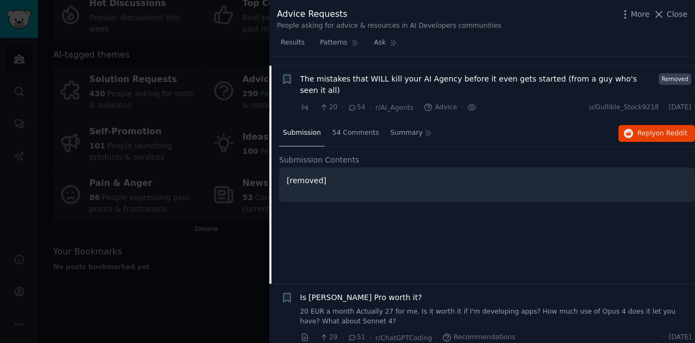
scroll to position [61, 0]
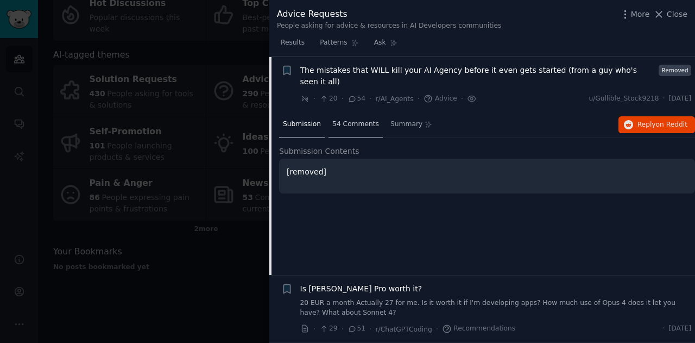
click at [346, 119] on span "54 Comments" at bounding box center [355, 124] width 47 height 10
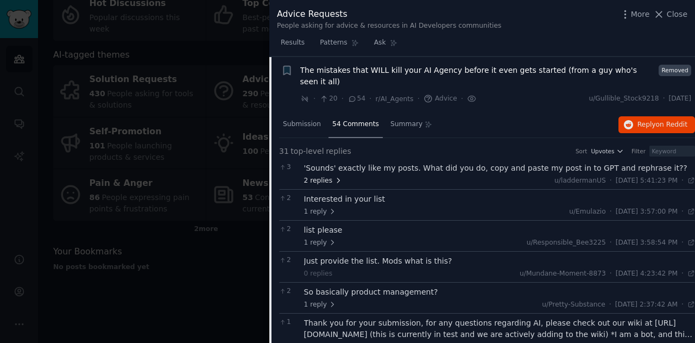
click at [335, 176] on icon at bounding box center [338, 180] width 8 height 8
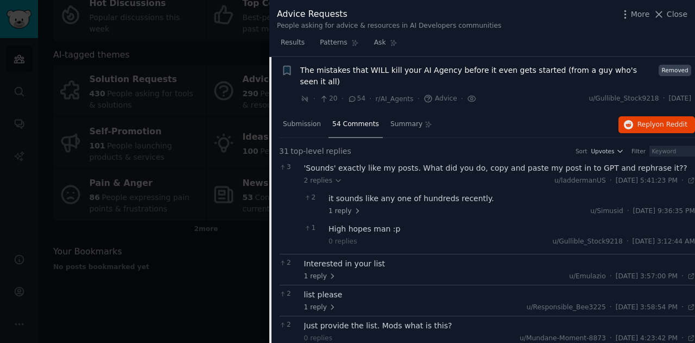
click at [346, 258] on div "Interested in your list" at bounding box center [499, 263] width 391 height 11
click at [411, 70] on span "The mistakes that WILL kill your AI Agency before it even gets started (from a …" at bounding box center [477, 76] width 355 height 23
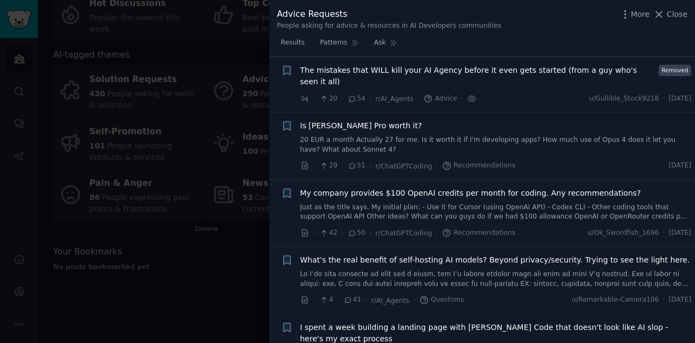
click at [367, 187] on span "My company provides $100 OpenAI credits per month for coding. Any recommendatio…" at bounding box center [470, 192] width 341 height 11
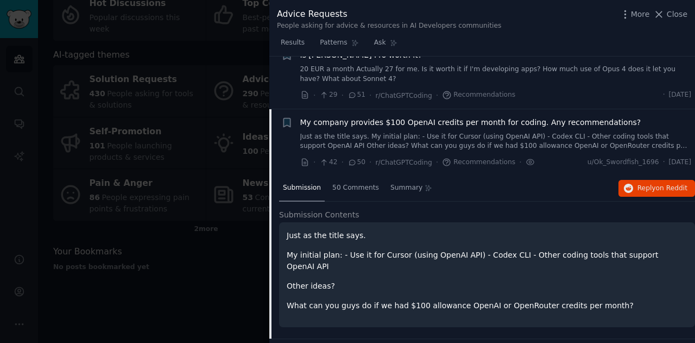
scroll to position [172, 0]
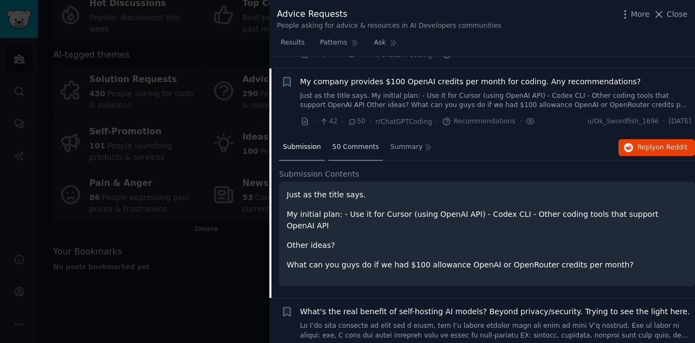
click at [354, 142] on span "50 Comments" at bounding box center [355, 147] width 47 height 10
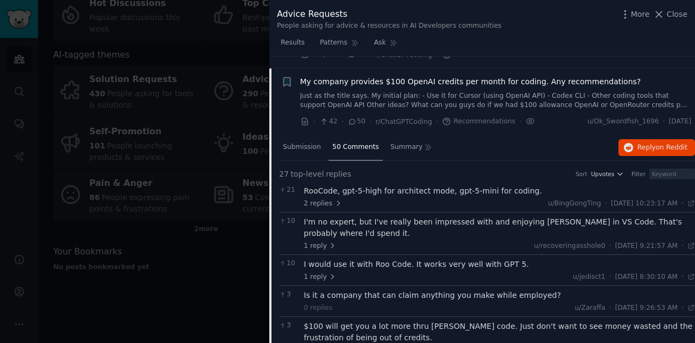
click at [358, 76] on span "My company provides $100 OpenAI credits per month for coding. Any recommendatio…" at bounding box center [470, 81] width 341 height 11
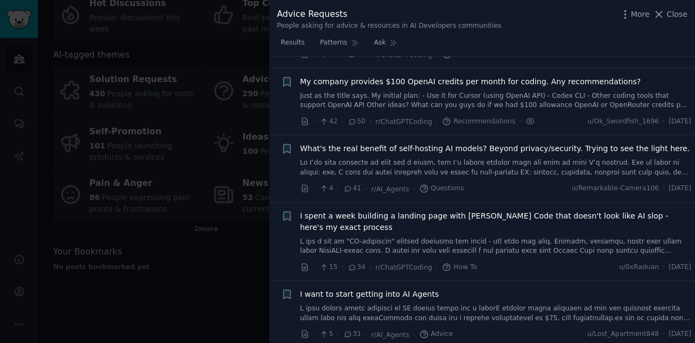
click at [390, 288] on span "I want to start getting into AI Agents" at bounding box center [369, 293] width 139 height 11
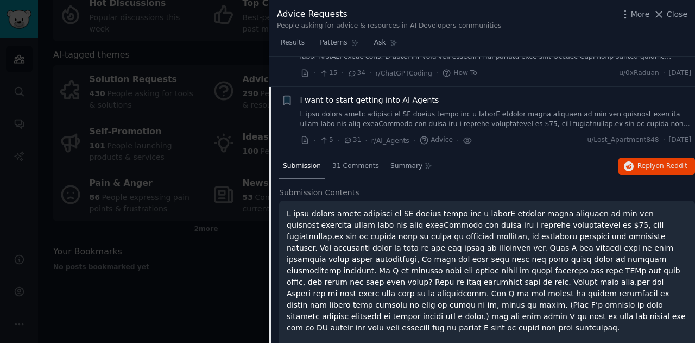
scroll to position [372, 0]
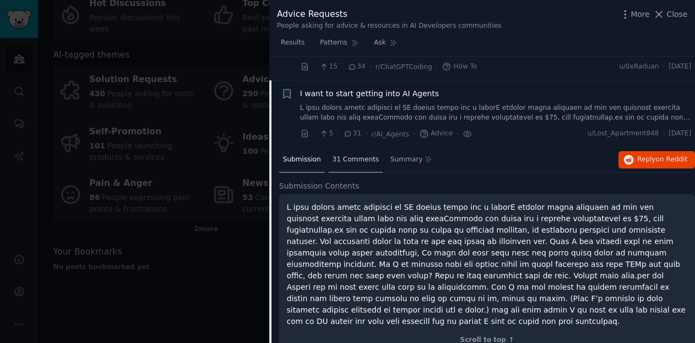
click at [344, 155] on span "31 Comments" at bounding box center [355, 160] width 47 height 10
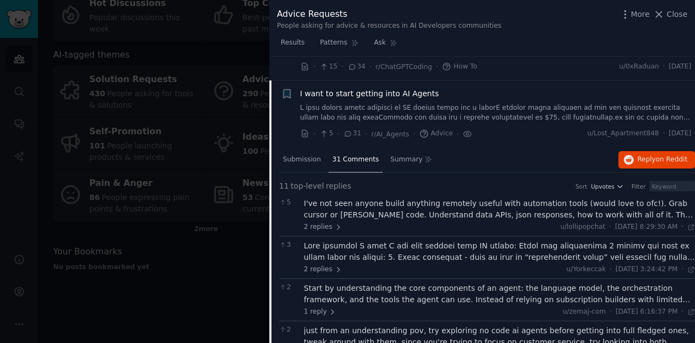
click at [349, 198] on div "I've not seen anyone build anything remotely useful with automation tools (woul…" at bounding box center [499, 209] width 391 height 23
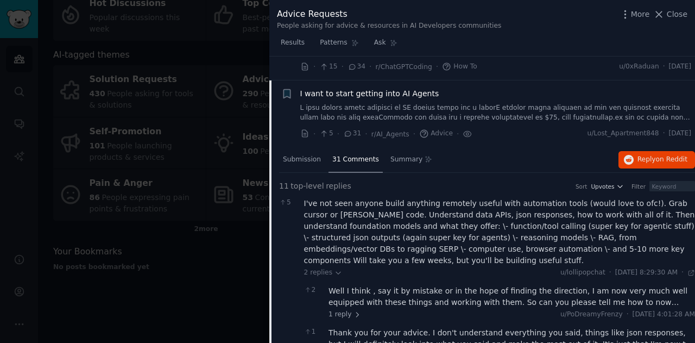
click at [689, 198] on div "I've not seen anyone build anything remotely useful with automation tools (woul…" at bounding box center [499, 232] width 391 height 68
click at [505, 285] on div "Well I think , say it by mistake or in the hope of finding the direction, I am …" at bounding box center [511, 296] width 366 height 23
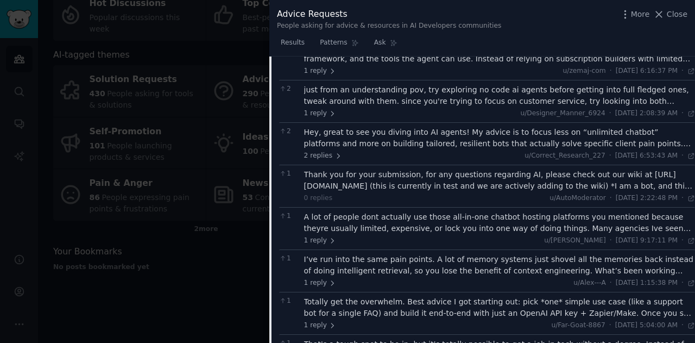
scroll to position [919, 0]
